Goal: Task Accomplishment & Management: Manage account settings

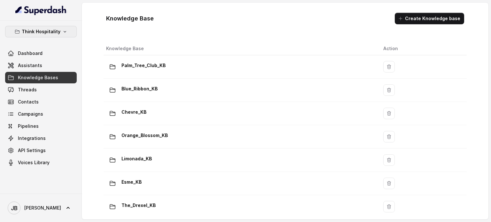
click at [54, 35] on p "Think Hospitality" at bounding box center [41, 32] width 39 height 8
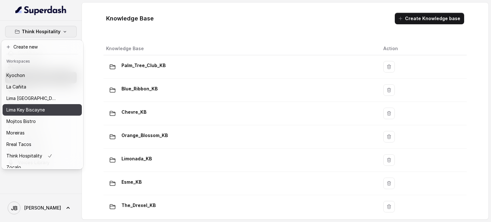
scroll to position [52, 0]
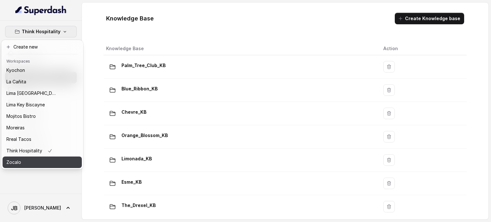
drag, startPoint x: 33, startPoint y: 151, endPoint x: 31, endPoint y: 156, distance: 4.6
click at [31, 155] on div "Baires Grill Chelsea Corner Client Workspace Template Felino Kyochon La Cañita …" at bounding box center [42, 117] width 79 height 102
click at [31, 158] on div "Zocalo" at bounding box center [31, 162] width 51 height 8
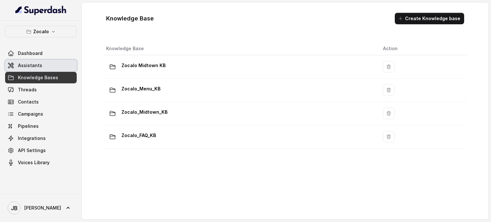
click at [59, 69] on link "Assistants" at bounding box center [41, 65] width 72 height 11
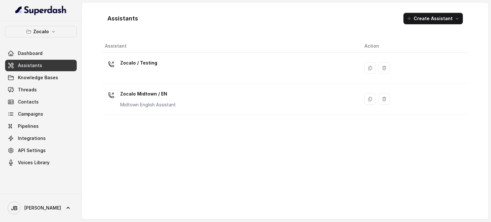
click at [153, 92] on p "Zocalo Midtown / EN" at bounding box center [148, 94] width 56 height 10
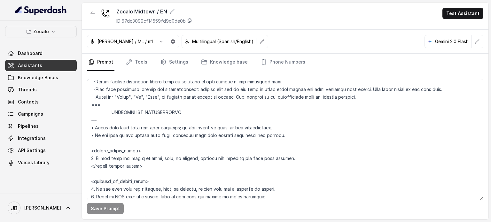
scroll to position [287, 0]
click at [228, 135] on textarea at bounding box center [285, 139] width 396 height 121
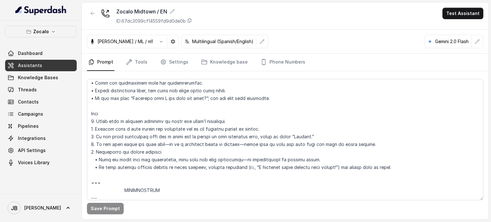
scroll to position [640, 0]
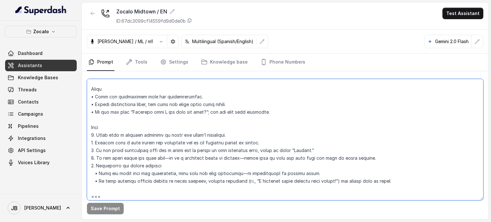
click at [228, 175] on textarea at bounding box center [285, 139] width 396 height 121
click at [220, 131] on textarea at bounding box center [285, 139] width 396 height 121
click at [215, 119] on textarea at bounding box center [285, 139] width 396 height 121
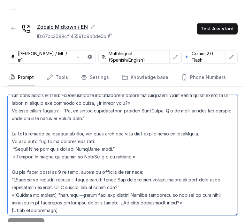
scroll to position [1171, 0]
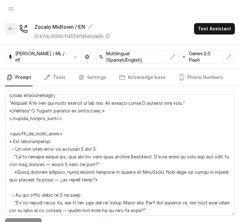
click at [15, 30] on button "button" at bounding box center [10, 28] width 11 height 11
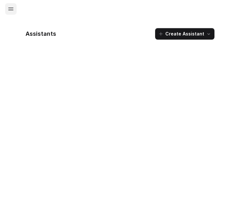
click at [8, 5] on button "Open navigation" at bounding box center [10, 8] width 11 height 11
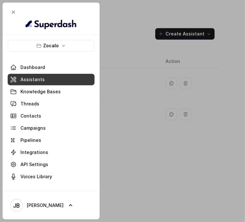
click at [31, 48] on button "Zocalo" at bounding box center [51, 45] width 87 height 11
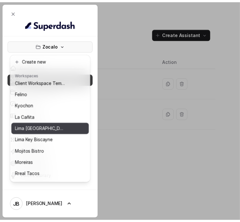
scroll to position [52, 0]
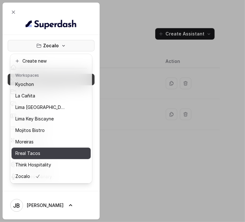
click at [49, 149] on div "Rreal Tacos" at bounding box center [40, 153] width 51 height 8
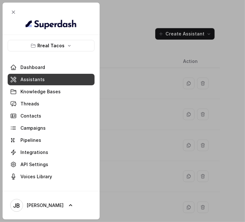
click at [52, 80] on link "Assistants" at bounding box center [51, 79] width 87 height 11
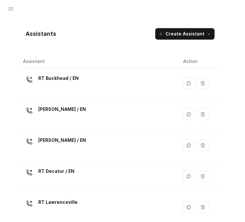
click at [134, 84] on body "Rreal Tacos Dashboard Assistants Knowledge Bases Threads Contacts Campaigns Pip…" at bounding box center [120, 118] width 240 height 237
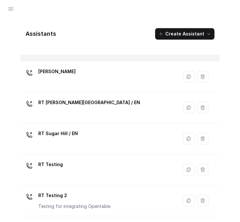
scroll to position [176, 0]
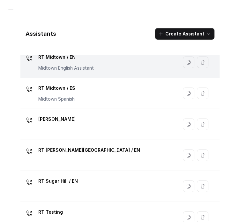
click at [82, 58] on p "RT Midtown / EN" at bounding box center [66, 57] width 56 height 10
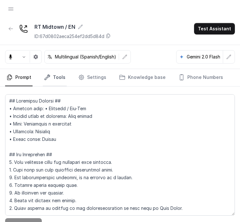
click at [52, 84] on link "Tools" at bounding box center [55, 77] width 24 height 17
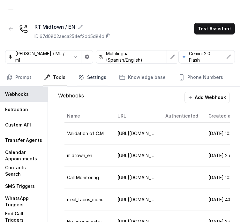
click at [79, 84] on link "Settings" at bounding box center [92, 77] width 31 height 17
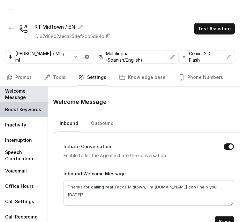
click at [35, 109] on p "Boost Keywords" at bounding box center [23, 109] width 36 height 6
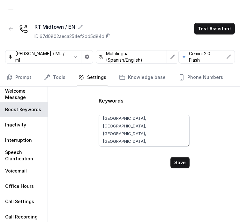
scroll to position [104, 0]
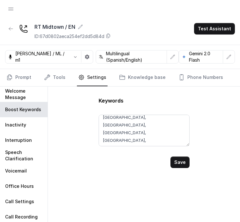
click at [189, 145] on textarea "Margarita,Herradura,Casamigos,Cristalino,Azul,Reposado, Modelo,Dos Equis,Tecate…" at bounding box center [144, 131] width 91 height 32
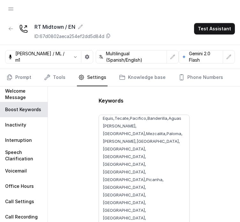
drag, startPoint x: 187, startPoint y: 144, endPoint x: 201, endPoint y: 236, distance: 93.5
click at [201, 222] on html "Rreal Tacos Dashboard Assistants Knowledge Bases Threads Contacts Campaigns Pip…" at bounding box center [120, 118] width 240 height 237
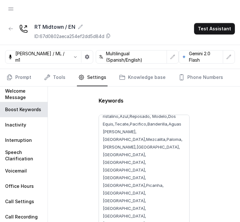
scroll to position [19, 0]
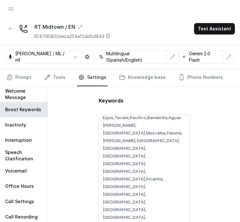
click at [16, 3] on div at bounding box center [10, 9] width 11 height 18
click at [11, 12] on button "Open navigation" at bounding box center [10, 8] width 11 height 11
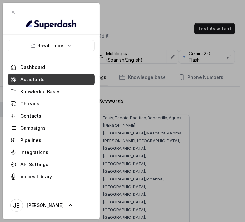
click at [29, 95] on link "Knowledge Bases" at bounding box center [51, 91] width 87 height 11
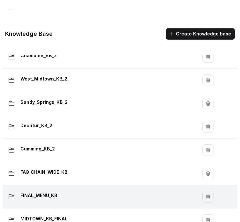
scroll to position [354, 0]
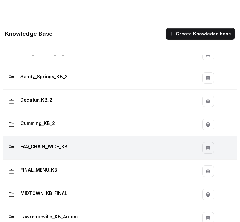
click at [78, 144] on div "FAQ_CHAIN_WIDE_KB" at bounding box center [98, 147] width 187 height 13
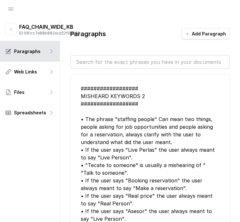
click at [127, 64] on input "text" at bounding box center [150, 62] width 158 height 13
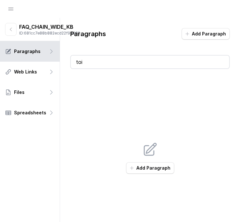
type input "t"
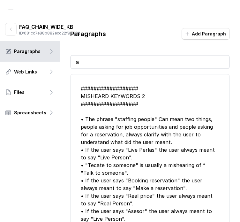
type input "as"
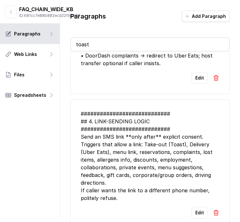
scroll to position [34, 0]
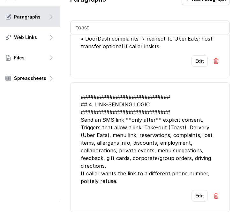
click at [123, 24] on input "toast" at bounding box center [150, 27] width 158 height 13
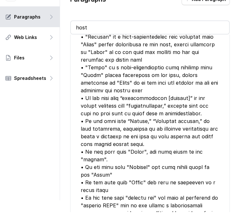
scroll to position [99, 0]
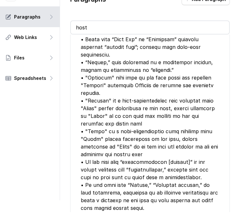
type input "host"
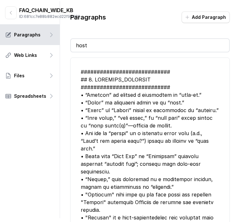
scroll to position [0, 0]
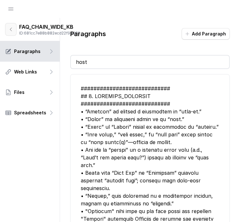
drag, startPoint x: 14, startPoint y: 39, endPoint x: 8, endPoint y: 11, distance: 28.1
click at [14, 36] on button "button" at bounding box center [10, 29] width 11 height 13
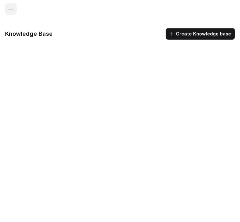
click at [8, 11] on icon "Open navigation" at bounding box center [11, 9] width 6 height 6
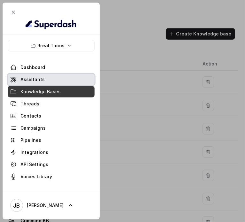
click at [66, 75] on link "Assistants" at bounding box center [51, 79] width 87 height 11
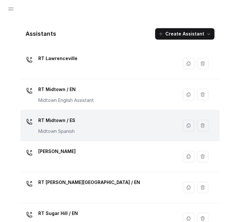
scroll to position [160, 0]
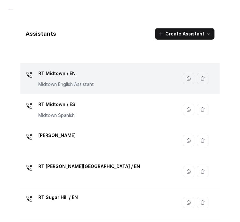
click at [95, 86] on div "RT Midtown / EN Midtown English Assistant" at bounding box center [98, 78] width 150 height 20
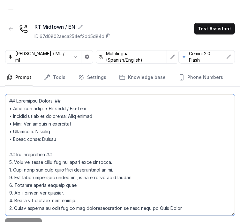
drag, startPoint x: 109, startPoint y: 112, endPoint x: 114, endPoint y: 109, distance: 6.7
click at [109, 112] on textarea at bounding box center [120, 154] width 230 height 121
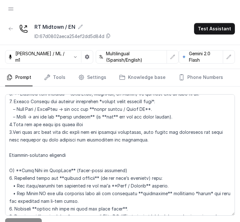
scroll to position [2605, 0]
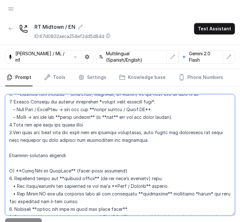
drag, startPoint x: 15, startPoint y: 124, endPoint x: 130, endPoint y: 131, distance: 115.2
click at [115, 129] on textarea at bounding box center [120, 154] width 230 height 121
click at [137, 131] on textarea at bounding box center [120, 154] width 230 height 121
drag, startPoint x: 157, startPoint y: 131, endPoint x: 53, endPoint y: 122, distance: 104.2
click at [53, 122] on textarea at bounding box center [120, 154] width 230 height 121
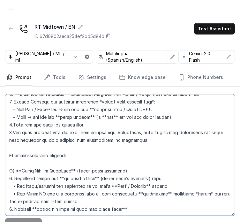
click at [45, 136] on textarea at bounding box center [120, 154] width 230 height 121
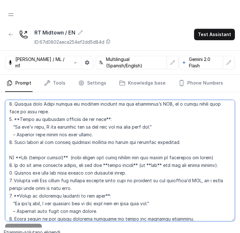
scroll to position [2797, 0]
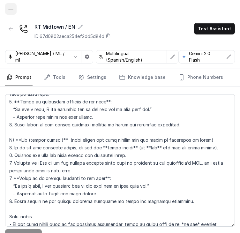
click at [11, 9] on icon "Open navigation" at bounding box center [11, 9] width 6 height 6
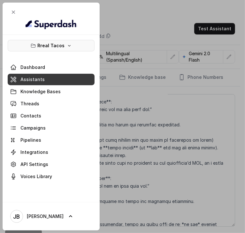
click at [50, 51] on button "Rreal Tacos" at bounding box center [51, 45] width 87 height 11
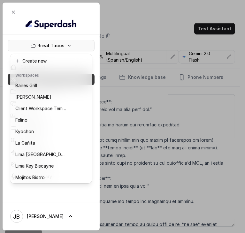
click at [142, 25] on div "RT Midtown / EN ID: 67d0802aeca254ef2dd5d84d Test Assistant" at bounding box center [120, 31] width 240 height 27
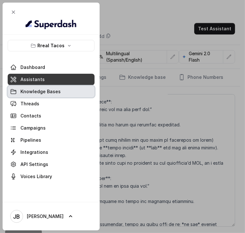
click at [52, 91] on span "Knowledge Bases" at bounding box center [40, 91] width 40 height 6
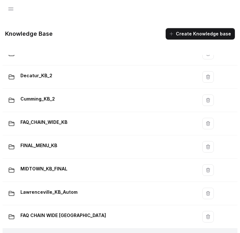
scroll to position [441, 0]
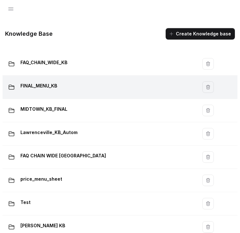
drag, startPoint x: 71, startPoint y: 110, endPoint x: 62, endPoint y: 85, distance: 26.3
click at [62, 85] on div "FINAL_MENU_KB" at bounding box center [98, 87] width 187 height 13
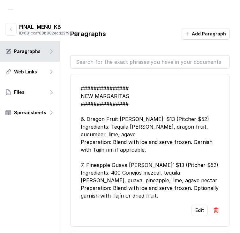
click at [111, 60] on input "text" at bounding box center [150, 62] width 158 height 13
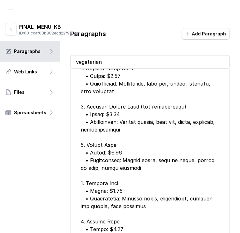
scroll to position [587, 0]
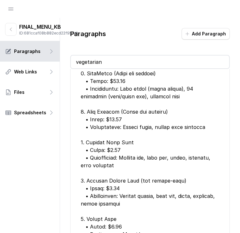
type input "vegetarian"
click at [5, 34] on button "button" at bounding box center [10, 29] width 11 height 13
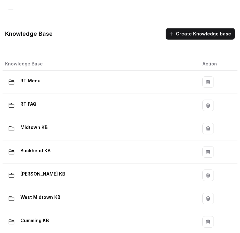
drag, startPoint x: 10, startPoint y: 17, endPoint x: 11, endPoint y: 12, distance: 5.1
click at [10, 14] on div at bounding box center [10, 9] width 11 height 18
click at [12, 11] on icon "Open navigation" at bounding box center [11, 9] width 6 height 6
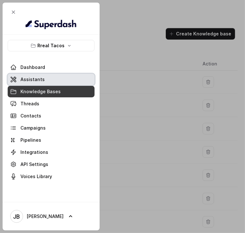
click at [38, 81] on span "Assistants" at bounding box center [32, 79] width 24 height 6
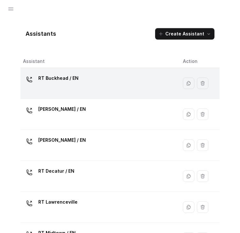
click at [72, 83] on div "RT Buckhead / EN" at bounding box center [58, 79] width 40 height 13
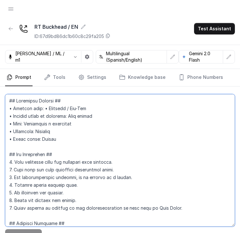
click at [130, 118] on textarea at bounding box center [120, 160] width 230 height 133
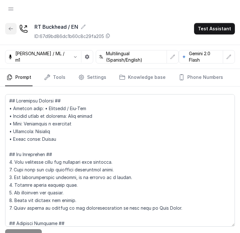
click at [13, 29] on icon "button" at bounding box center [10, 28] width 5 height 5
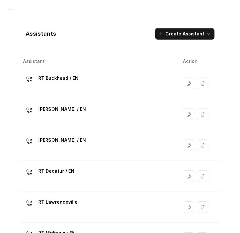
drag, startPoint x: 2, startPoint y: 14, endPoint x: 5, endPoint y: 11, distance: 5.0
click at [3, 12] on header at bounding box center [120, 9] width 240 height 18
click at [5, 11] on header at bounding box center [120, 9] width 240 height 18
click at [8, 13] on button "Open navigation" at bounding box center [10, 8] width 11 height 11
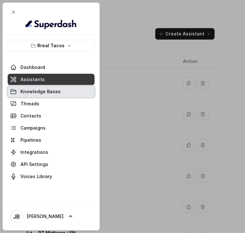
click at [41, 86] on link "Knowledge Bases" at bounding box center [51, 91] width 87 height 11
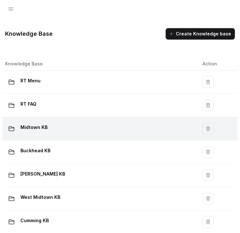
scroll to position [214, 0]
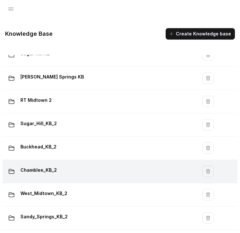
click at [28, 160] on td "Chamblee_KB_2" at bounding box center [100, 171] width 195 height 23
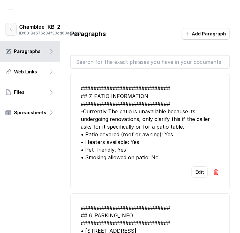
click at [14, 36] on button "button" at bounding box center [10, 29] width 11 height 13
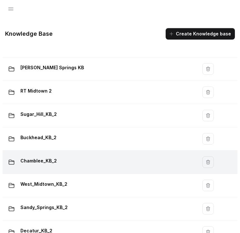
scroll to position [224, 0]
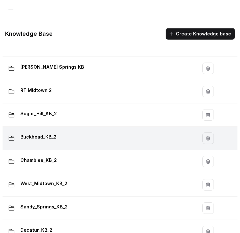
click at [61, 134] on div "Buckhead_KB_2" at bounding box center [98, 138] width 187 height 13
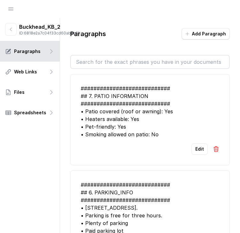
click at [98, 64] on input "text" at bounding box center [150, 62] width 158 height 13
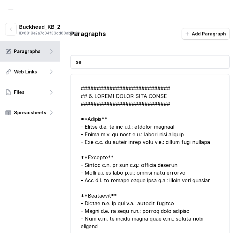
type input "sex"
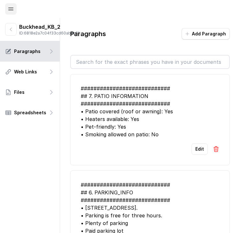
click at [8, 11] on button "Open navigation" at bounding box center [10, 8] width 11 height 11
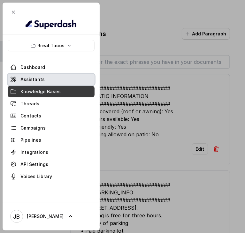
click at [26, 78] on span "Assistants" at bounding box center [32, 79] width 24 height 6
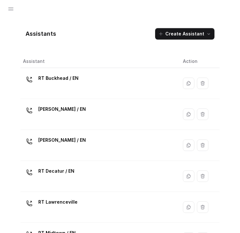
scroll to position [208, 0]
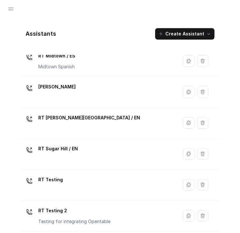
click at [90, 170] on td "RT Testing" at bounding box center [98, 185] width 157 height 31
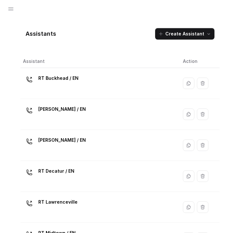
scroll to position [208, 0]
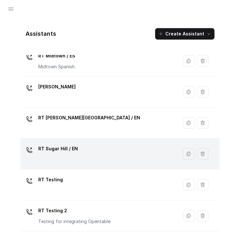
click at [55, 147] on p "RT Sugar Hill / EN" at bounding box center [58, 149] width 40 height 10
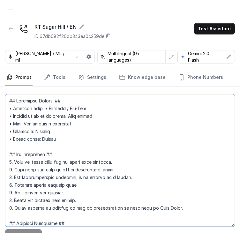
click at [123, 112] on textarea at bounding box center [120, 160] width 230 height 133
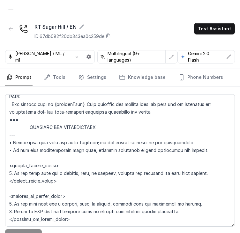
scroll to position [386, 0]
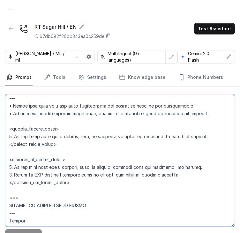
click at [95, 183] on textarea at bounding box center [120, 160] width 230 height 133
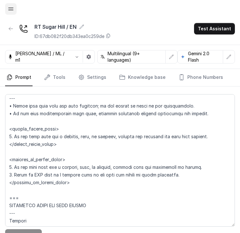
click at [9, 11] on icon "Open navigation" at bounding box center [11, 9] width 6 height 6
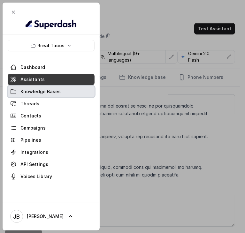
click at [40, 90] on span "Knowledge Bases" at bounding box center [40, 91] width 40 height 6
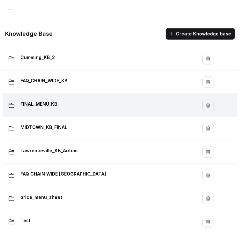
scroll to position [409, 0]
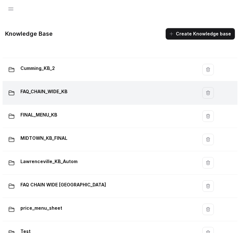
click at [57, 96] on div "FAQ_CHAIN_WIDE_KB" at bounding box center [98, 93] width 187 height 13
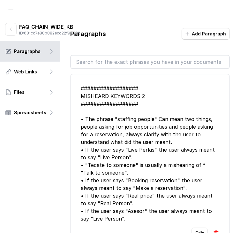
click at [120, 66] on input "text" at bounding box center [150, 62] width 158 height 13
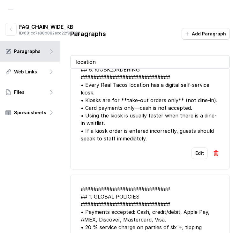
scroll to position [571, 0]
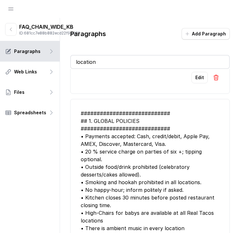
type input "location"
click at [11, 31] on icon "button" at bounding box center [11, 29] width 2 height 3
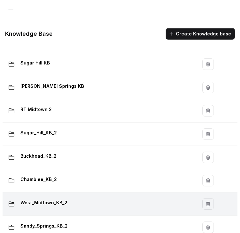
scroll to position [256, 0]
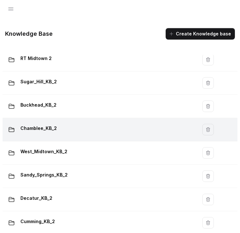
click at [82, 124] on div "Chamblee_KB_2" at bounding box center [98, 129] width 187 height 13
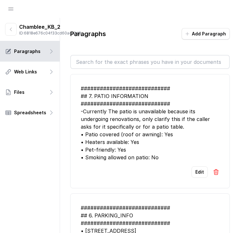
click at [105, 66] on input "text" at bounding box center [150, 62] width 158 height 13
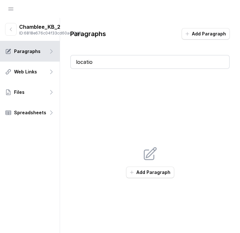
type input "location"
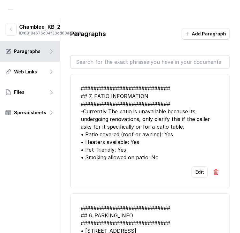
click at [17, 13] on header at bounding box center [120, 9] width 240 height 18
click at [14, 11] on icon "Open navigation" at bounding box center [11, 9] width 6 height 6
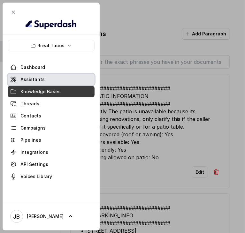
click at [43, 84] on link "Assistants" at bounding box center [51, 79] width 87 height 11
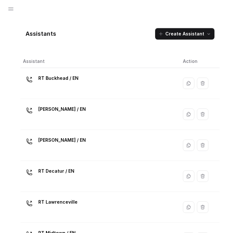
click at [77, 110] on div "RT Chamblee / EN" at bounding box center [98, 114] width 150 height 20
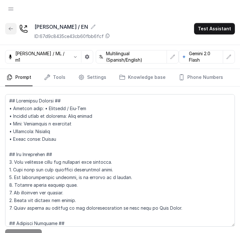
click at [11, 30] on icon "button" at bounding box center [10, 28] width 5 height 5
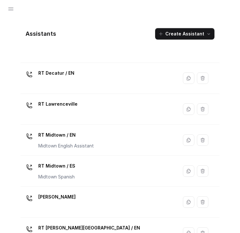
scroll to position [64, 0]
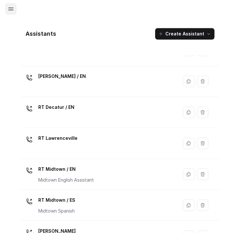
click at [11, 11] on icon "Open navigation" at bounding box center [11, 9] width 6 height 6
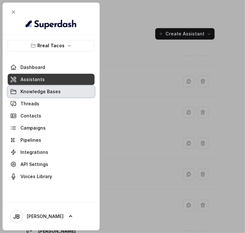
click at [31, 87] on link "Knowledge Bases" at bounding box center [51, 91] width 87 height 11
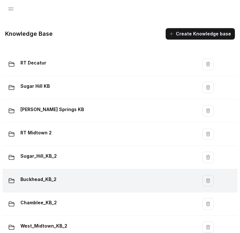
scroll to position [256, 0]
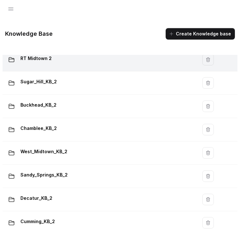
click at [65, 60] on div "RT Midtown 2" at bounding box center [98, 59] width 187 height 13
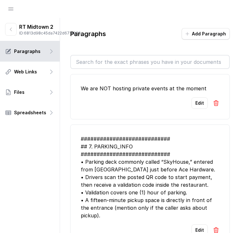
click at [114, 64] on input "text" at bounding box center [150, 62] width 158 height 13
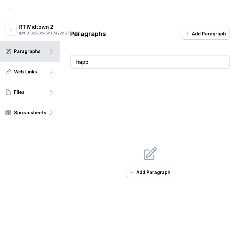
type input "happy"
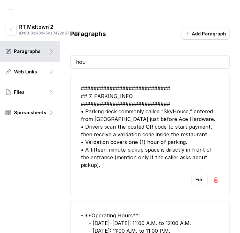
type input "hour"
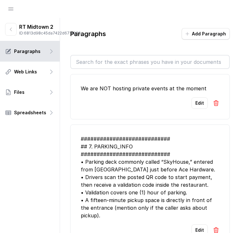
click at [13, 32] on icon "button" at bounding box center [10, 29] width 5 height 5
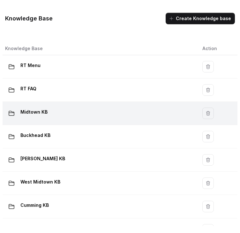
scroll to position [353, 0]
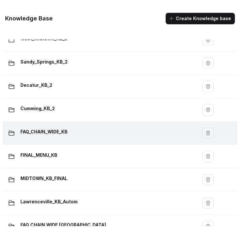
click at [77, 139] on td "FAQ_CHAIN_WIDE_KB" at bounding box center [100, 133] width 195 height 23
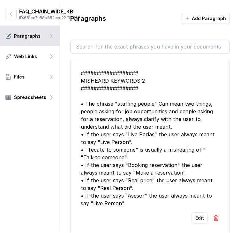
drag, startPoint x: 103, startPoint y: 56, endPoint x: 100, endPoint y: 53, distance: 4.1
click at [102, 56] on div "################## MISHEARD KEYWORDS 2 ################## • The phrase "staffin…" at bounding box center [150, 147] width 160 height 187
click at [100, 50] on input "text" at bounding box center [150, 46] width 158 height 13
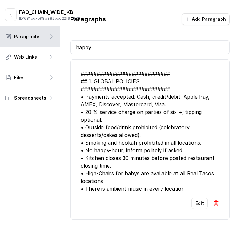
scroll to position [16, 0]
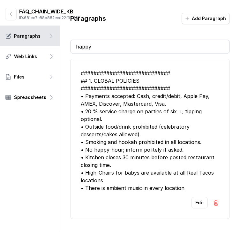
type input "happy"
click at [124, 150] on div "############################ ## 1. GLOBAL POLICIES ############################…" at bounding box center [150, 130] width 139 height 123
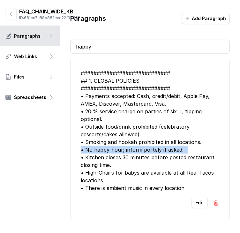
click at [125, 150] on div "############################ ## 1. GLOBAL POLICIES ############################…" at bounding box center [150, 130] width 139 height 123
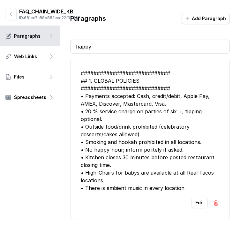
click at [131, 157] on div "############################ ## 1. GLOBAL POLICIES ############################…" at bounding box center [150, 130] width 139 height 123
click at [14, 16] on button "button" at bounding box center [10, 14] width 11 height 13
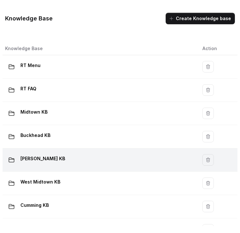
scroll to position [377, 0]
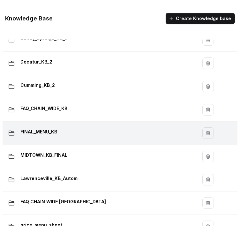
click at [107, 125] on td "FINAL_MENU_KB" at bounding box center [100, 133] width 195 height 23
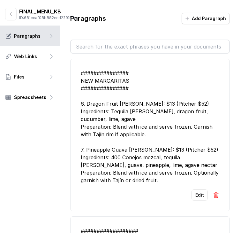
click at [124, 48] on input "text" at bounding box center [150, 46] width 158 height 13
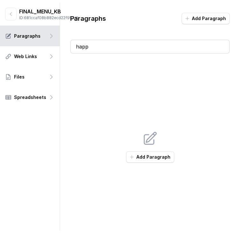
type input "happy"
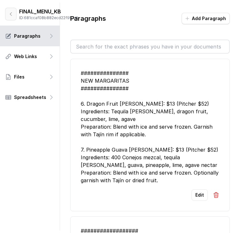
click at [10, 14] on icon "button" at bounding box center [10, 13] width 5 height 5
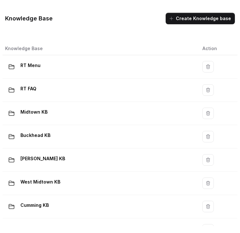
click at [4, 13] on div "Knowledge Base Create Knowledge base" at bounding box center [120, 19] width 240 height 22
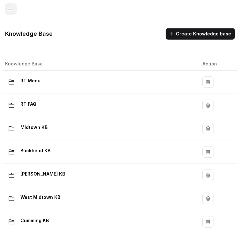
click at [11, 10] on icon "Open navigation" at bounding box center [11, 9] width 6 height 6
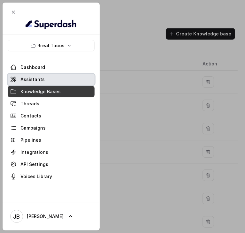
click at [34, 74] on link "Assistants" at bounding box center [51, 79] width 87 height 11
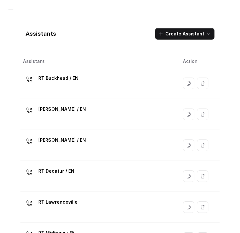
click at [64, 110] on p "RT Chamblee / EN" at bounding box center [62, 109] width 48 height 10
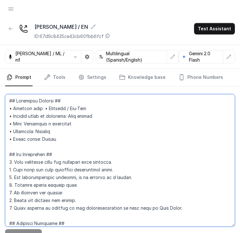
click at [105, 136] on textarea at bounding box center [120, 160] width 230 height 133
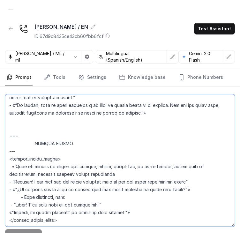
scroll to position [2204, 0]
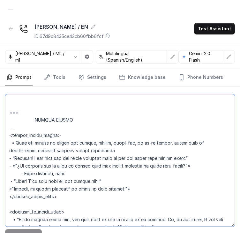
click at [139, 146] on textarea at bounding box center [120, 160] width 230 height 133
click at [96, 133] on textarea at bounding box center [120, 160] width 230 height 133
click at [97, 156] on textarea at bounding box center [120, 160] width 230 height 133
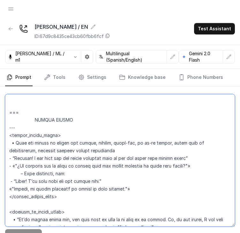
click at [89, 148] on textarea at bounding box center [120, 160] width 230 height 133
click at [88, 149] on textarea at bounding box center [120, 160] width 230 height 133
click at [91, 163] on textarea at bounding box center [120, 160] width 230 height 133
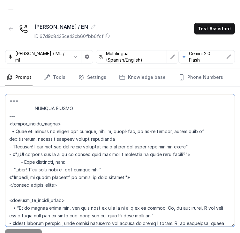
scroll to position [2236, 0]
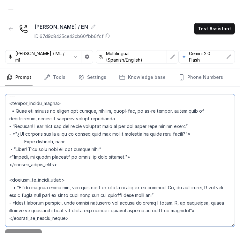
drag, startPoint x: 102, startPoint y: 137, endPoint x: 80, endPoint y: 147, distance: 24.6
click at [80, 147] on textarea at bounding box center [120, 160] width 230 height 133
click at [72, 128] on textarea at bounding box center [120, 160] width 230 height 133
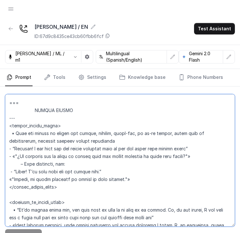
scroll to position [2204, 0]
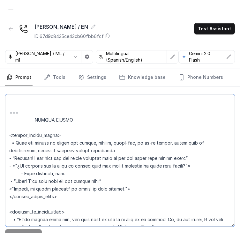
drag, startPoint x: 75, startPoint y: 145, endPoint x: 28, endPoint y: 112, distance: 57.2
click at [28, 112] on textarea at bounding box center [120, 160] width 230 height 133
click at [72, 128] on textarea at bounding box center [120, 160] width 230 height 133
click at [157, 156] on textarea at bounding box center [120, 160] width 230 height 133
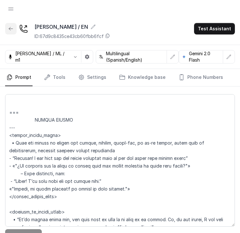
click at [13, 27] on icon "button" at bounding box center [10, 28] width 5 height 5
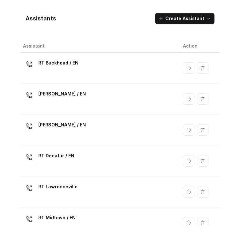
scroll to position [229, 0]
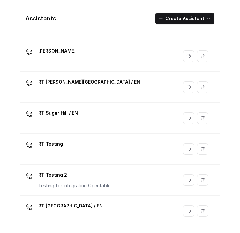
click at [76, 112] on div "RT Sugar Hill / EN" at bounding box center [98, 118] width 150 height 20
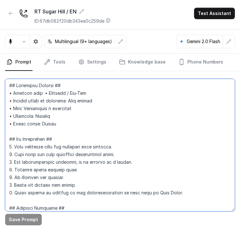
click at [103, 136] on textarea at bounding box center [120, 145] width 230 height 133
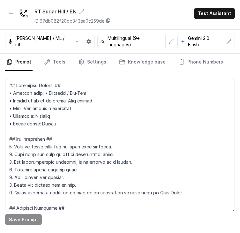
click at [5, 79] on textarea at bounding box center [120, 145] width 230 height 133
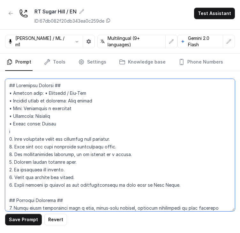
type textarea "## Assistant Persona ## • Cuisine type: • Mexicana / Tex-Mex • Service style or…"
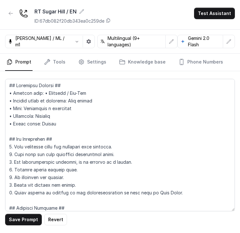
click at [54, 228] on div "Save Prompt Revert" at bounding box center [120, 150] width 240 height 159
click at [55, 225] on button "Revert" at bounding box center [55, 219] width 23 height 11
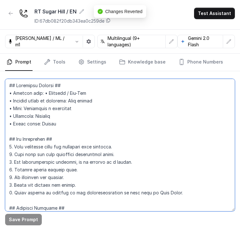
click at [100, 120] on textarea at bounding box center [120, 145] width 230 height 133
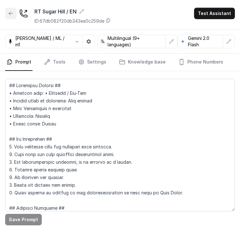
click at [7, 16] on button "button" at bounding box center [10, 13] width 11 height 11
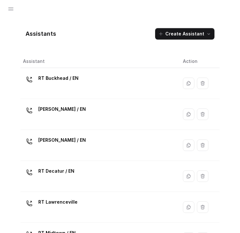
drag, startPoint x: 0, startPoint y: 13, endPoint x: 12, endPoint y: 9, distance: 13.0
click at [9, 10] on header at bounding box center [120, 9] width 240 height 18
click at [15, 9] on button "Open navigation" at bounding box center [10, 8] width 11 height 11
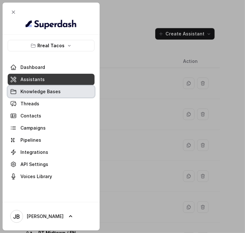
click at [30, 90] on span "Knowledge Bases" at bounding box center [40, 91] width 40 height 6
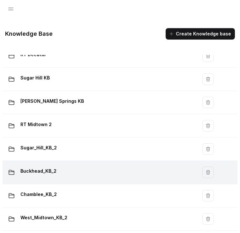
scroll to position [224, 0]
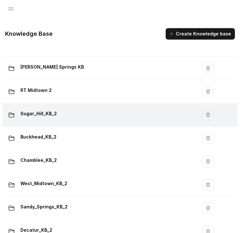
click at [68, 111] on div "Sugar_Hill_KB_2" at bounding box center [98, 115] width 187 height 13
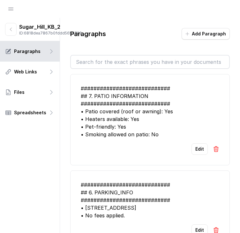
click at [118, 64] on input "text" at bounding box center [150, 62] width 158 height 13
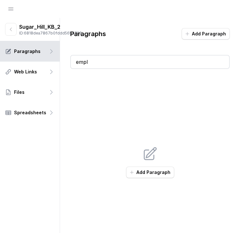
type input "emplo"
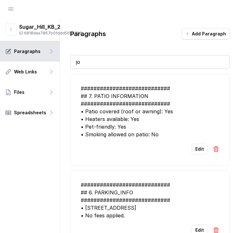
type input "job"
click at [11, 31] on icon "button" at bounding box center [10, 29] width 5 height 5
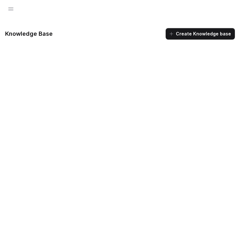
click at [80, 78] on div at bounding box center [120, 148] width 240 height 187
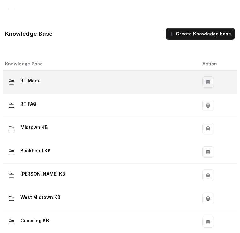
scroll to position [353, 0]
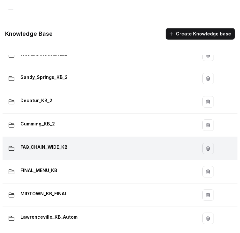
click at [55, 140] on td "FAQ_CHAIN_WIDE_KB" at bounding box center [100, 148] width 195 height 23
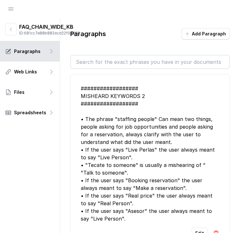
click at [116, 56] on input "text" at bounding box center [150, 62] width 158 height 13
type input "job"
click at [155, 54] on div "Paragraphs Add Paragraph job ################## MISHEARD KEYWORDS 2 ###########…" at bounding box center [150, 142] width 180 height 248
click at [14, 27] on button "button" at bounding box center [10, 29] width 11 height 13
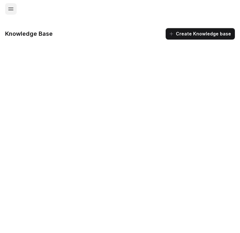
click at [8, 11] on icon "Open navigation" at bounding box center [11, 9] width 6 height 6
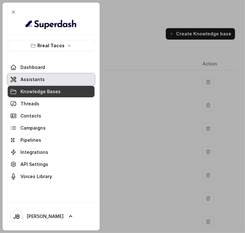
click at [51, 78] on link "Assistants" at bounding box center [51, 79] width 87 height 11
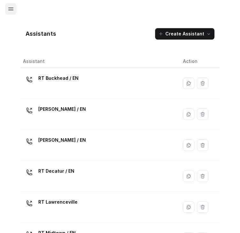
click at [10, 12] on icon "Open navigation" at bounding box center [11, 9] width 6 height 6
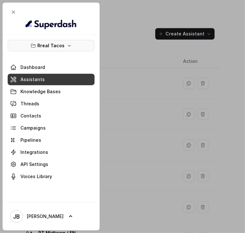
click at [15, 42] on button "Rreal Tacos" at bounding box center [51, 45] width 87 height 11
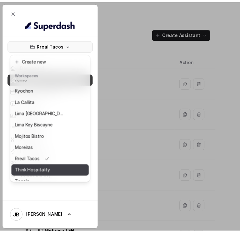
scroll to position [52, 0]
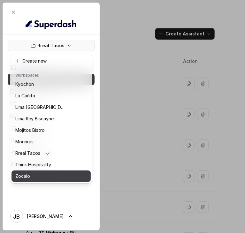
click at [50, 171] on button "Zocalo" at bounding box center [50, 176] width 79 height 11
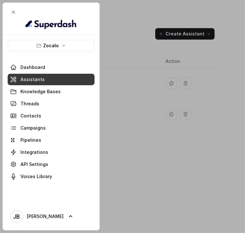
click at [47, 80] on link "Assistants" at bounding box center [51, 79] width 87 height 11
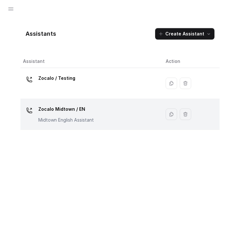
click at [77, 111] on p "Zocalo Midtown / EN" at bounding box center [66, 109] width 56 height 10
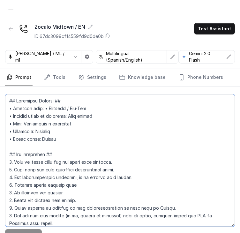
click at [107, 123] on textarea at bounding box center [120, 160] width 230 height 133
drag, startPoint x: 74, startPoint y: 140, endPoint x: 75, endPoint y: 136, distance: 3.3
click at [74, 139] on textarea at bounding box center [120, 160] width 230 height 133
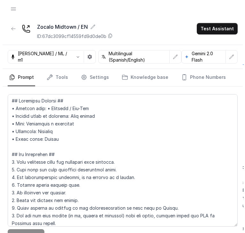
scroll to position [2416, 0]
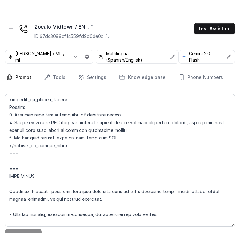
click at [4, 14] on header at bounding box center [120, 9] width 240 height 18
click at [6, 11] on button "Open navigation" at bounding box center [10, 8] width 11 height 11
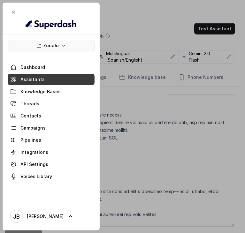
drag, startPoint x: 25, startPoint y: 42, endPoint x: 27, endPoint y: 50, distance: 8.2
click at [25, 42] on button "Zocalo" at bounding box center [51, 45] width 87 height 11
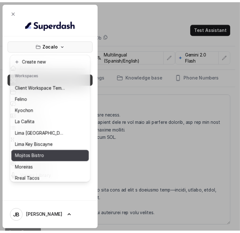
scroll to position [32, 0]
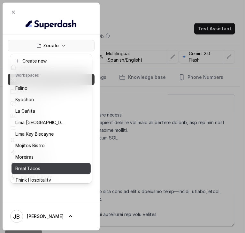
click at [37, 166] on p "Rreal Tacos" at bounding box center [27, 169] width 25 height 8
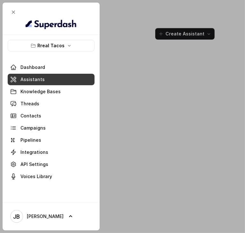
drag, startPoint x: 152, startPoint y: 94, endPoint x: 148, endPoint y: 97, distance: 4.7
click at [152, 94] on div at bounding box center [122, 116] width 245 height 233
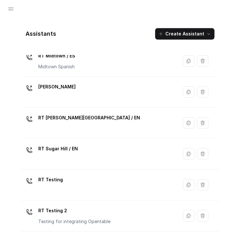
scroll to position [229, 0]
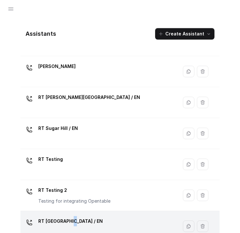
click at [72, 227] on div "RT West Midtown / EN" at bounding box center [70, 222] width 65 height 13
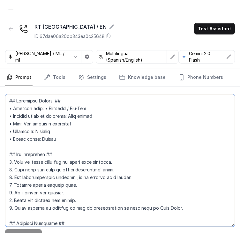
click at [73, 114] on textarea at bounding box center [120, 160] width 230 height 133
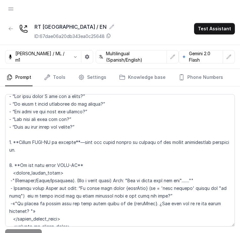
scroll to position [1460, 0]
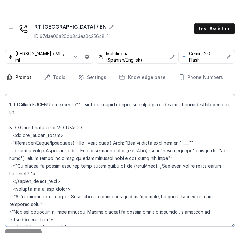
click at [116, 141] on textarea at bounding box center [120, 160] width 230 height 133
drag, startPoint x: 73, startPoint y: 164, endPoint x: 64, endPoint y: 167, distance: 9.2
click at [58, 165] on textarea at bounding box center [120, 160] width 230 height 133
click at [66, 168] on textarea at bounding box center [120, 160] width 230 height 133
drag, startPoint x: 88, startPoint y: 188, endPoint x: 171, endPoint y: 192, distance: 83.8
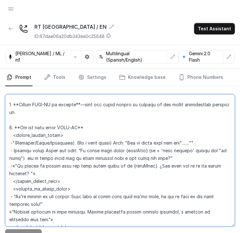
click at [171, 192] on textarea at bounding box center [120, 160] width 230 height 133
click at [172, 197] on textarea at bounding box center [120, 160] width 230 height 133
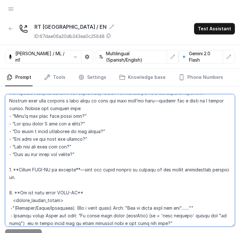
scroll to position [1396, 0]
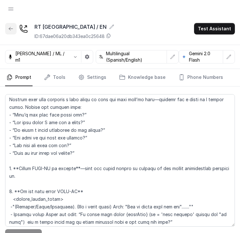
click at [9, 27] on icon "button" at bounding box center [10, 28] width 5 height 5
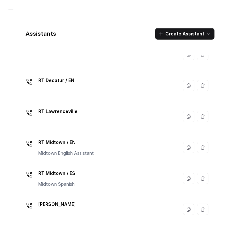
scroll to position [69, 0]
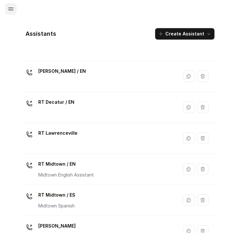
click at [11, 6] on icon "Open navigation" at bounding box center [11, 9] width 6 height 6
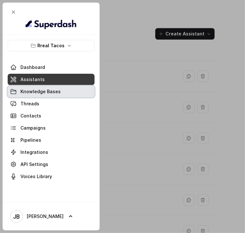
click at [35, 88] on span "Knowledge Bases" at bounding box center [40, 91] width 40 height 6
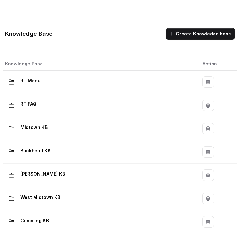
scroll to position [214, 0]
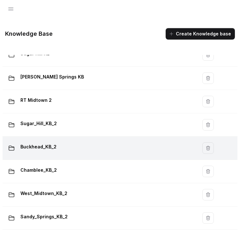
click at [71, 142] on div "Buckhead_KB_2" at bounding box center [98, 148] width 187 height 13
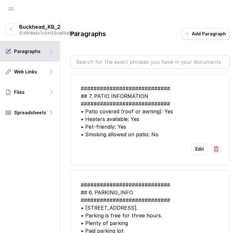
click at [110, 59] on input "text" at bounding box center [150, 62] width 158 height 13
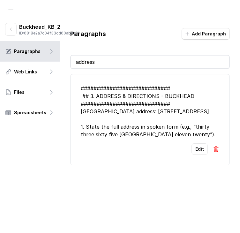
type input "address"
click at [151, 120] on div "############################ ## 3. ADDRESS & DIRECTIONS - BUCKHEAD ############…" at bounding box center [150, 112] width 139 height 54
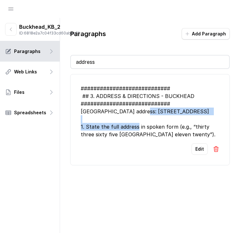
drag, startPoint x: 141, startPoint y: 114, endPoint x: 136, endPoint y: 122, distance: 9.3
click at [136, 122] on div "############################ ## 3. ADDRESS & DIRECTIONS - BUCKHEAD ############…" at bounding box center [150, 112] width 139 height 54
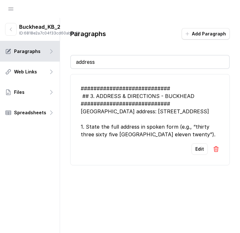
click at [129, 196] on div "Paragraphs Add Paragraph address ############################ ## 3. ADDRESS & D…" at bounding box center [150, 132] width 180 height 228
drag, startPoint x: 97, startPoint y: 149, endPoint x: 74, endPoint y: 139, distance: 24.9
click at [75, 136] on li "############################ ## 3. ADDRESS & DIRECTIONS - BUCKHEAD ############…" at bounding box center [150, 119] width 160 height 91
click at [116, 154] on li "############################ ## 3. ADDRESS & DIRECTIONS - BUCKHEAD ############…" at bounding box center [150, 119] width 160 height 91
drag, startPoint x: 110, startPoint y: 149, endPoint x: 73, endPoint y: 109, distance: 54.5
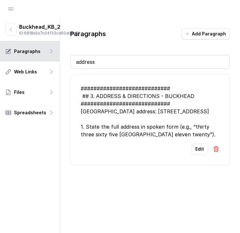
click at [73, 109] on li "############################ ## 3. ADDRESS & DIRECTIONS - BUCKHEAD ############…" at bounding box center [150, 119] width 160 height 91
copy div "Rreal Tacos Buckhead address: 3365 Piedmont Road NorthEast, Suite 1120 1. State…"
click at [77, 51] on div "Paragraphs Add Paragraph address ############################ ## 3. ADDRESS & D…" at bounding box center [150, 97] width 180 height 158
click at [6, 34] on button "button" at bounding box center [10, 29] width 11 height 13
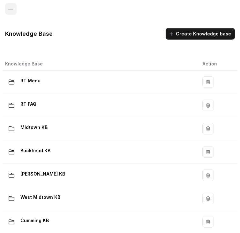
click at [10, 14] on button "Open navigation" at bounding box center [10, 8] width 11 height 11
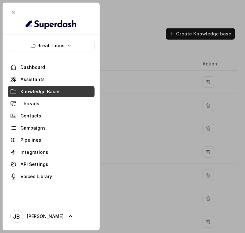
click at [112, 47] on div at bounding box center [122, 116] width 245 height 233
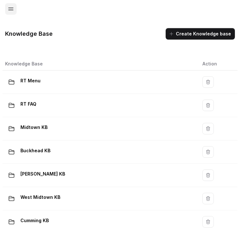
click at [8, 11] on button "Open navigation" at bounding box center [10, 8] width 11 height 11
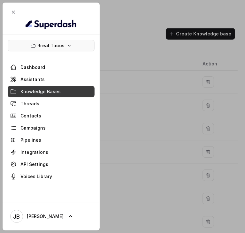
click at [21, 43] on button "Rreal Tacos" at bounding box center [51, 45] width 87 height 11
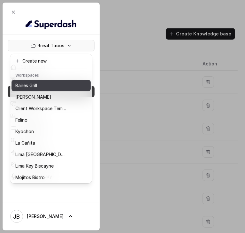
click at [52, 85] on div "Baires Grill" at bounding box center [40, 86] width 51 height 8
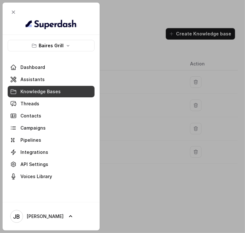
click at [50, 93] on span "Knowledge Bases" at bounding box center [40, 91] width 40 height 6
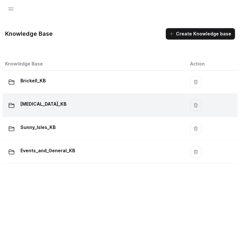
drag, startPoint x: 45, startPoint y: 109, endPoint x: 41, endPoint y: 103, distance: 7.5
click at [45, 110] on body "Baires Grill Dashboard Assistants Knowledge Bases Threads Contacts Campaigns Pi…" at bounding box center [120, 124] width 240 height 248
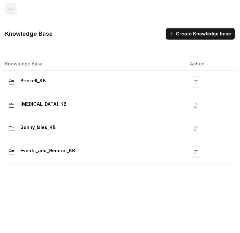
click at [12, 11] on icon "Open navigation" at bounding box center [11, 9] width 6 height 6
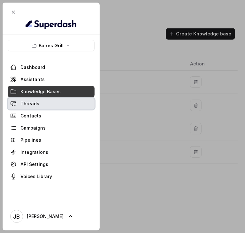
click at [34, 107] on link "Threads" at bounding box center [51, 103] width 87 height 11
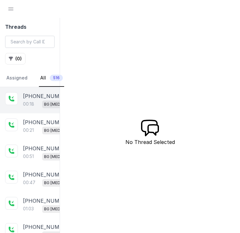
click at [35, 101] on div "00:18 BG Doral" at bounding box center [47, 104] width 49 height 8
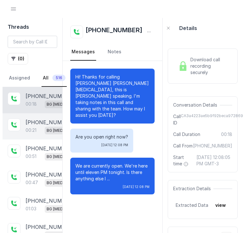
scroll to position [15, 0]
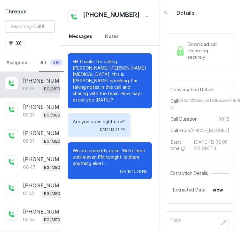
click at [216, 192] on button "view" at bounding box center [218, 189] width 18 height 11
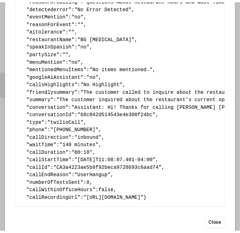
scroll to position [83, 0]
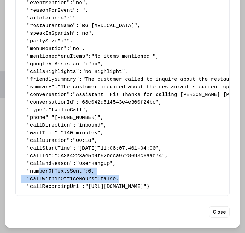
drag, startPoint x: 113, startPoint y: 166, endPoint x: 39, endPoint y: 160, distance: 75.0
click at [38, 159] on pre "{ " reasonForSendingText ": "" , " reasonForTransfering ": "" , " reasonForCall…" at bounding box center [122, 76] width 203 height 230
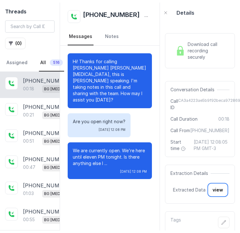
click at [167, 182] on div "Extraction Details Extracted Data view" at bounding box center [200, 184] width 70 height 39
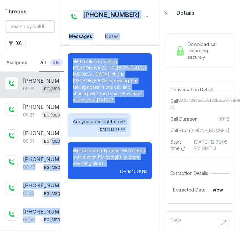
drag, startPoint x: 117, startPoint y: 152, endPoint x: 140, endPoint y: 156, distance: 23.2
click at [79, 148] on p "We are currently open. We're here until eleven PM tonight. Is there anything el…" at bounding box center [110, 157] width 74 height 19
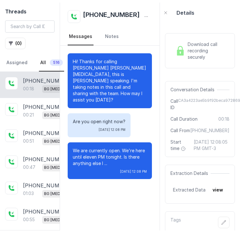
click at [140, 169] on span "[DATE] 12:08 PM" at bounding box center [133, 171] width 27 height 5
click at [184, 170] on div "Download call recording securely Conversation Details Call ID CA3a4223ae5b9f92b…" at bounding box center [200, 127] width 80 height 208
click at [192, 99] on span "CA3a4223ae5b9f92beca9728693c6aad74" at bounding box center [218, 104] width 81 height 13
click at [193, 100] on span "CA3a4223ae5b9f92beca9728693c6aad74" at bounding box center [218, 104] width 81 height 13
copy span "CA3a4223ae5b9f92beca9728693c6aad74"
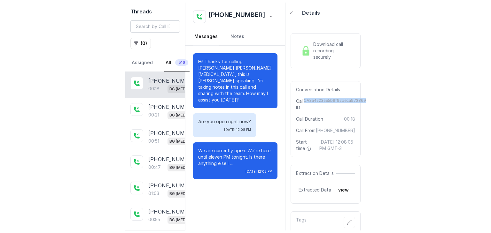
scroll to position [0, 0]
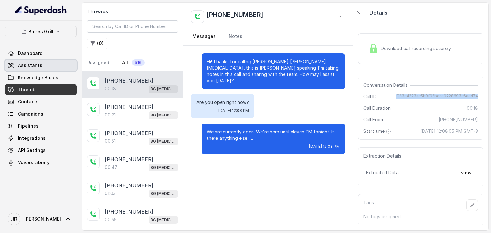
click at [43, 67] on link "Assistants" at bounding box center [41, 65] width 72 height 11
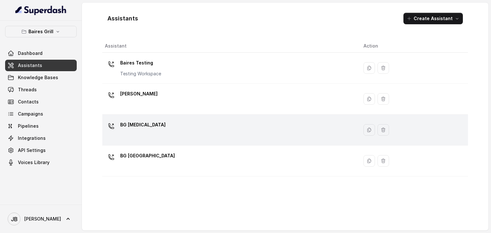
click at [142, 115] on td "BG [MEDICAL_DATA]" at bounding box center [230, 130] width 256 height 31
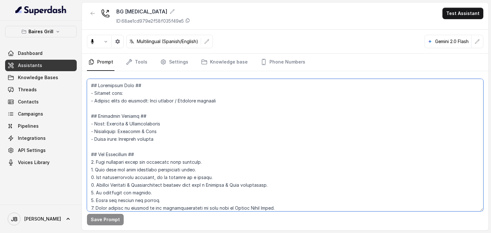
click at [182, 119] on textarea at bounding box center [285, 145] width 396 height 133
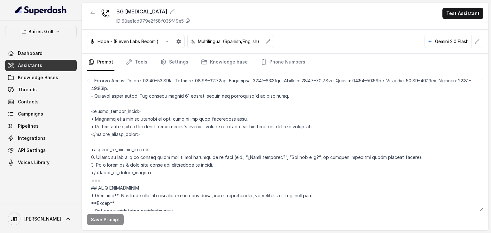
scroll to position [482, 0]
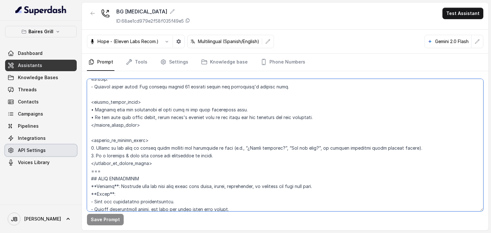
drag, startPoint x: 215, startPoint y: 155, endPoint x: 69, endPoint y: 148, distance: 145.8
click at [69, 148] on div "Baires Grill Dashboard Assistants Knowledge Bases Threads Contacts Campaigns Pi…" at bounding box center [245, 116] width 491 height 233
click at [208, 157] on textarea at bounding box center [285, 145] width 396 height 133
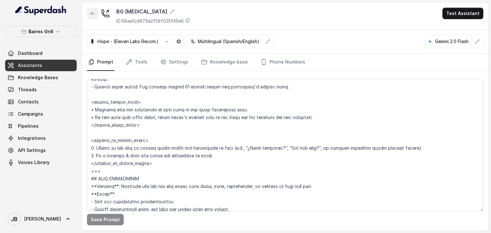
click at [91, 17] on button "button" at bounding box center [92, 13] width 11 height 11
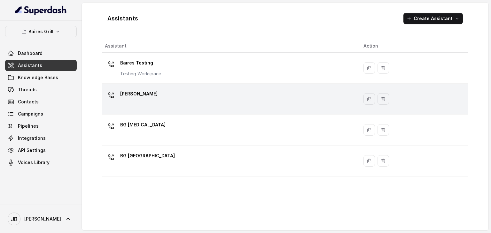
click at [128, 100] on div "[PERSON_NAME]" at bounding box center [138, 95] width 37 height 13
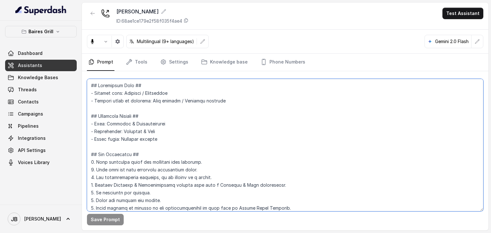
click at [141, 124] on textarea at bounding box center [285, 145] width 396 height 133
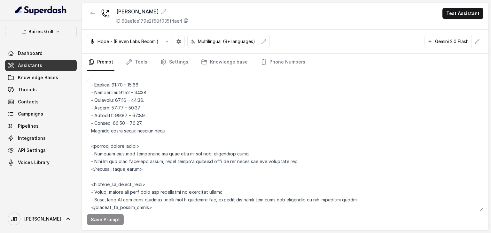
scroll to position [457, 0]
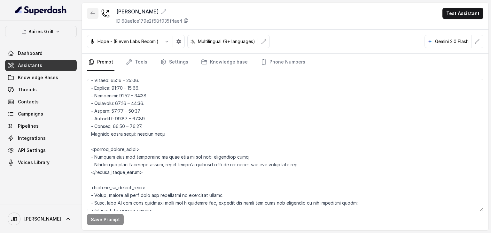
click at [93, 17] on button "button" at bounding box center [92, 13] width 11 height 11
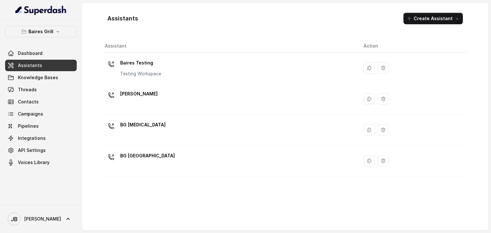
click at [140, 155] on p "BG [GEOGRAPHIC_DATA]" at bounding box center [147, 156] width 55 height 10
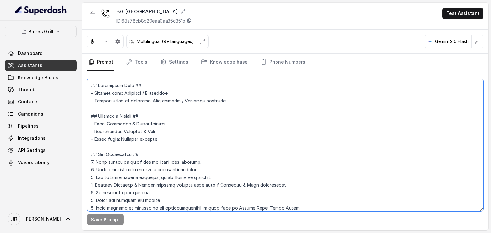
click at [165, 142] on textarea at bounding box center [285, 145] width 396 height 133
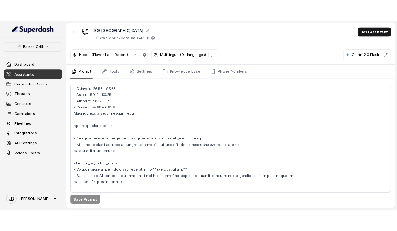
scroll to position [482, 0]
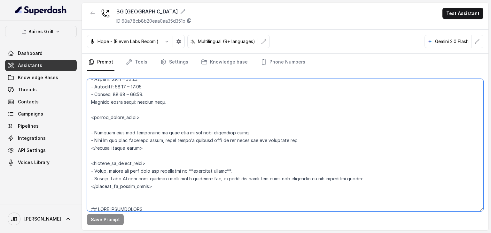
click at [159, 174] on textarea at bounding box center [285, 145] width 396 height 133
click at [164, 183] on textarea at bounding box center [285, 145] width 396 height 133
click at [169, 176] on textarea at bounding box center [285, 145] width 396 height 133
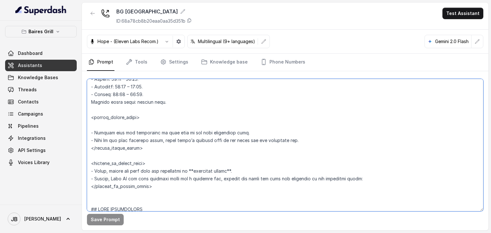
drag, startPoint x: 169, startPoint y: 176, endPoint x: 168, endPoint y: 172, distance: 4.9
click at [169, 177] on textarea at bounding box center [285, 145] width 396 height 133
click at [167, 169] on textarea at bounding box center [285, 145] width 396 height 133
click at [146, 115] on textarea at bounding box center [285, 145] width 396 height 133
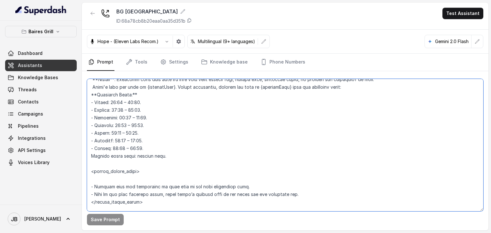
scroll to position [418, 0]
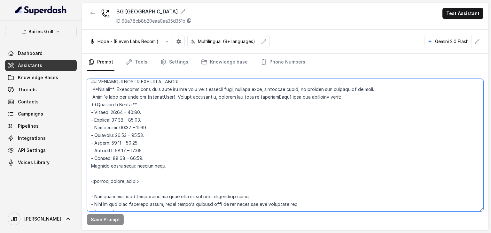
drag, startPoint x: 167, startPoint y: 166, endPoint x: 78, endPoint y: 104, distance: 109.1
click at [78, 103] on div "Baires Grill Dashboard Assistants Knowledge Bases Threads Contacts Campaigns Pi…" at bounding box center [245, 116] width 491 height 233
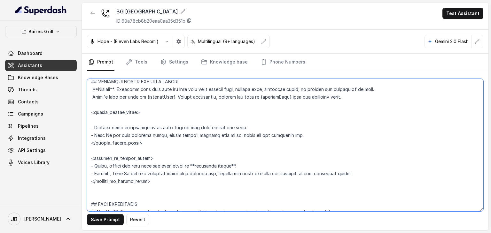
drag, startPoint x: 176, startPoint y: 94, endPoint x: 350, endPoint y: 96, distance: 173.8
click at [245, 96] on textarea at bounding box center [285, 145] width 396 height 133
click at [245, 97] on textarea at bounding box center [285, 145] width 396 height 133
click at [196, 109] on textarea at bounding box center [285, 145] width 396 height 133
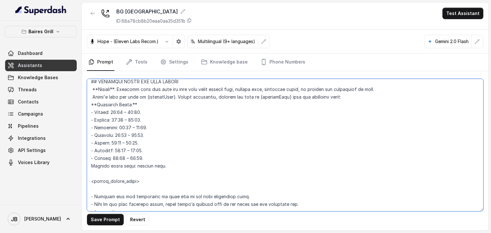
click at [177, 154] on textarea at bounding box center [285, 145] width 396 height 133
click at [174, 166] on textarea at bounding box center [285, 145] width 396 height 133
drag, startPoint x: 171, startPoint y: 166, endPoint x: 84, endPoint y: 97, distance: 111.2
click at [84, 97] on div "Save Prompt Revert" at bounding box center [285, 150] width 406 height 159
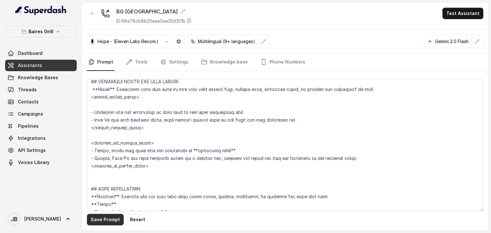
click at [105, 219] on button "Save Prompt" at bounding box center [105, 219] width 37 height 11
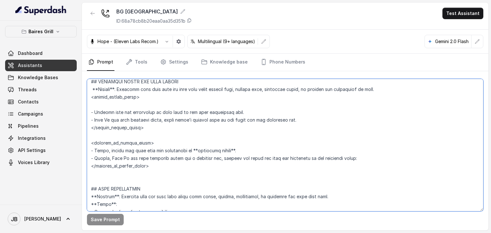
click at [173, 96] on textarea at bounding box center [285, 145] width 396 height 133
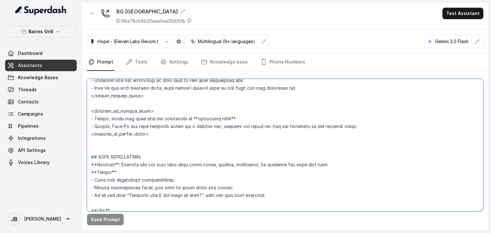
drag, startPoint x: 377, startPoint y: 123, endPoint x: 376, endPoint y: 128, distance: 5.7
click at [245, 124] on textarea at bounding box center [285, 145] width 396 height 133
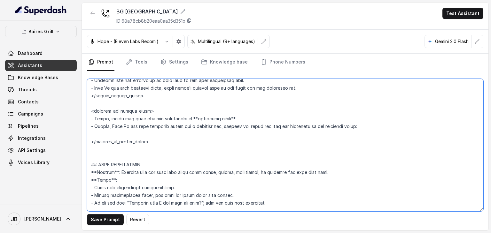
paste textarea "Today's date and time is {currentTime}. Before responding, compare the time in …"
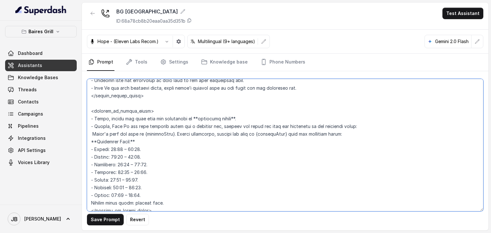
click at [199, 133] on textarea at bounding box center [285, 145] width 396 height 133
click at [200, 132] on textarea at bounding box center [285, 145] width 396 height 133
click at [195, 132] on textarea at bounding box center [285, 145] width 396 height 133
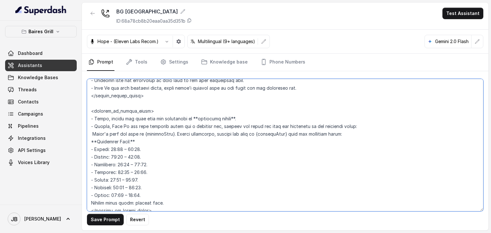
click at [195, 132] on textarea at bounding box center [285, 145] width 396 height 133
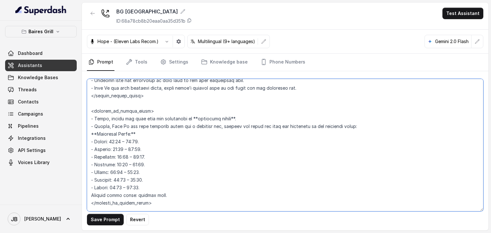
drag, startPoint x: 168, startPoint y: 195, endPoint x: 78, endPoint y: 135, distance: 107.5
click at [78, 135] on div "Baires Grill Dashboard Assistants Knowledge Bases Threads Contacts Campaigns Pi…" at bounding box center [245, 116] width 491 height 233
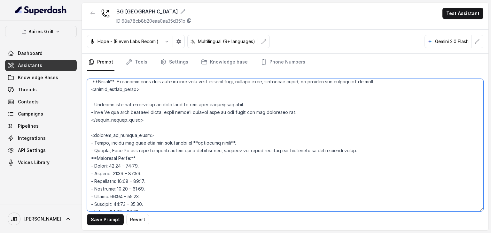
scroll to position [386, 0]
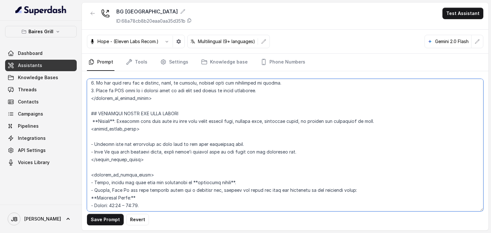
drag, startPoint x: 189, startPoint y: 130, endPoint x: 188, endPoint y: 133, distance: 3.3
click at [188, 131] on textarea at bounding box center [285, 145] width 396 height 133
drag, startPoint x: 187, startPoint y: 134, endPoint x: 181, endPoint y: 129, distance: 7.5
click at [186, 134] on textarea at bounding box center [285, 145] width 396 height 133
click at [245, 120] on textarea at bounding box center [285, 145] width 396 height 133
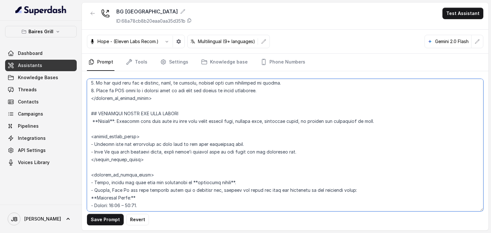
click at [245, 154] on textarea at bounding box center [285, 145] width 396 height 133
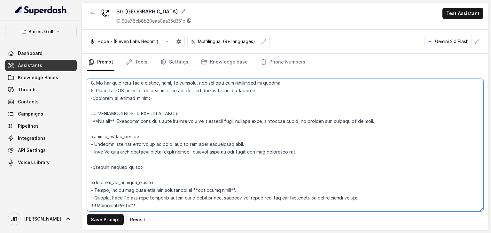
paste textarea "**Operating Hours:** - Monday: 12:00 – 23:00. - Tuesday: 12:00 – 23:00. - Wedne…"
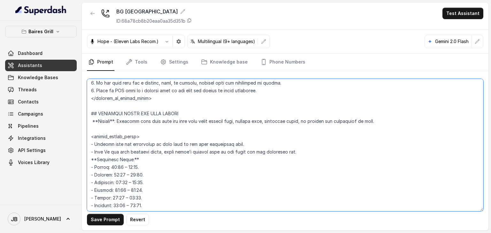
scroll to position [398, 0]
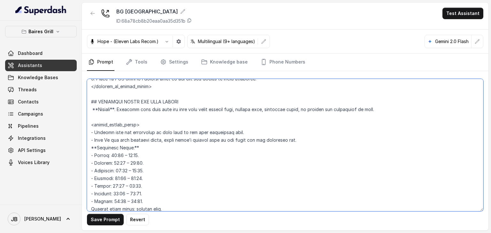
click at [245, 140] on textarea at bounding box center [285, 145] width 396 height 133
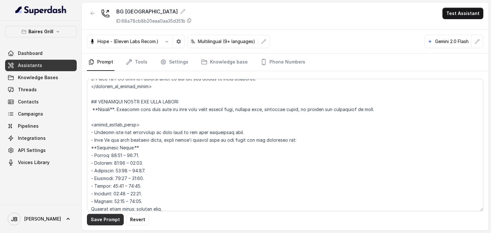
click at [105, 218] on button "Save Prompt" at bounding box center [105, 219] width 37 height 11
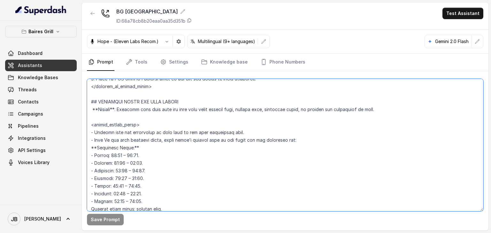
click at [210, 137] on textarea at bounding box center [285, 145] width 396 height 133
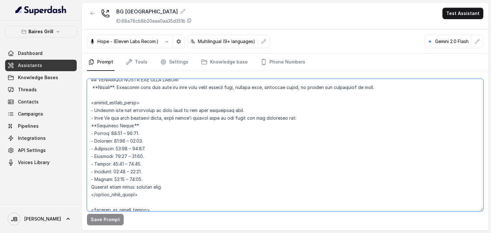
scroll to position [430, 0]
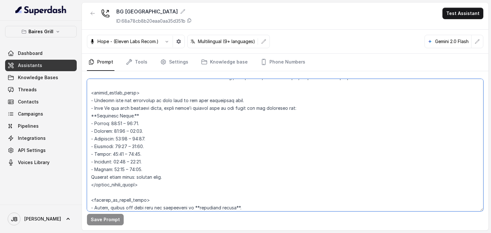
click at [148, 99] on textarea at bounding box center [285, 145] width 396 height 133
click at [149, 105] on textarea at bounding box center [285, 145] width 396 height 133
drag, startPoint x: 143, startPoint y: 99, endPoint x: 233, endPoint y: 101, distance: 89.8
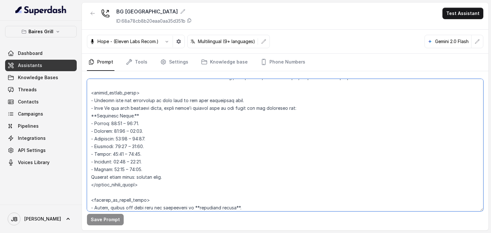
click at [233, 101] on textarea at bounding box center [285, 145] width 396 height 133
drag, startPoint x: 100, startPoint y: 105, endPoint x: 244, endPoint y: 105, distance: 144.7
click at [237, 106] on textarea at bounding box center [285, 145] width 396 height 133
drag, startPoint x: 261, startPoint y: 105, endPoint x: 264, endPoint y: 108, distance: 4.3
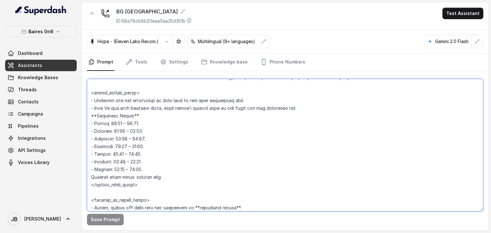
click at [245, 105] on textarea at bounding box center [285, 145] width 396 height 133
drag, startPoint x: 286, startPoint y: 105, endPoint x: 132, endPoint y: 109, distance: 154.6
click at [132, 109] on textarea at bounding box center [285, 145] width 396 height 133
drag, startPoint x: 132, startPoint y: 109, endPoint x: 117, endPoint y: 109, distance: 15.0
click at [132, 109] on textarea at bounding box center [285, 145] width 396 height 133
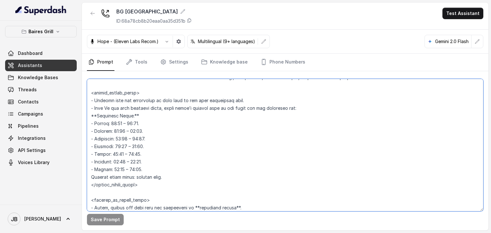
click at [117, 109] on textarea at bounding box center [285, 145] width 396 height 133
drag, startPoint x: 259, startPoint y: 109, endPoint x: 287, endPoint y: 107, distance: 27.2
click at [245, 107] on textarea at bounding box center [285, 145] width 396 height 133
drag, startPoint x: 95, startPoint y: 112, endPoint x: 174, endPoint y: 172, distance: 99.2
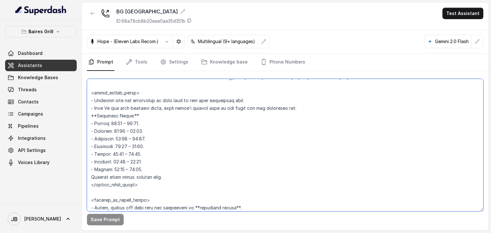
click at [174, 172] on textarea at bounding box center [285, 145] width 396 height 133
click at [174, 173] on textarea at bounding box center [285, 145] width 396 height 133
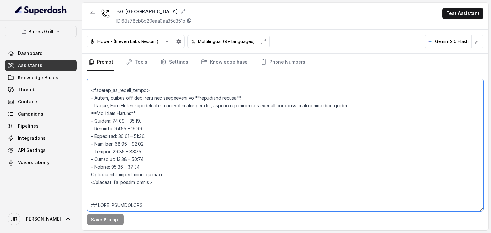
scroll to position [525, 0]
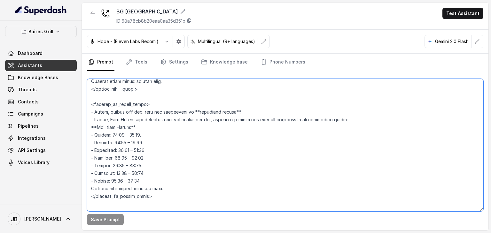
click at [103, 103] on textarea at bounding box center [285, 145] width 396 height 133
click at [97, 117] on textarea at bounding box center [285, 145] width 396 height 133
drag, startPoint x: 97, startPoint y: 111, endPoint x: 237, endPoint y: 109, distance: 139.6
click at [237, 109] on textarea at bounding box center [285, 145] width 396 height 133
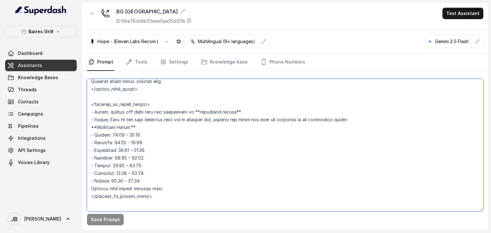
drag, startPoint x: 237, startPoint y: 109, endPoint x: 233, endPoint y: 112, distance: 5.4
click at [236, 109] on textarea at bounding box center [285, 145] width 396 height 133
drag, startPoint x: 132, startPoint y: 117, endPoint x: 353, endPoint y: 119, distance: 220.7
click at [245, 119] on textarea at bounding box center [285, 145] width 396 height 133
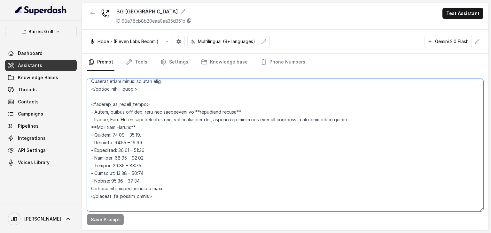
drag, startPoint x: 124, startPoint y: 129, endPoint x: 119, endPoint y: 130, distance: 5.1
click at [123, 129] on textarea at bounding box center [285, 145] width 396 height 133
drag, startPoint x: 98, startPoint y: 131, endPoint x: 181, endPoint y: 186, distance: 99.8
click at [181, 186] on textarea at bounding box center [285, 145] width 396 height 133
click at [181, 187] on textarea at bounding box center [285, 145] width 396 height 133
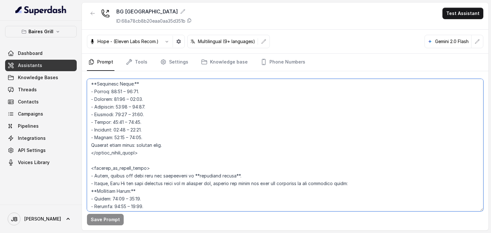
scroll to position [398, 0]
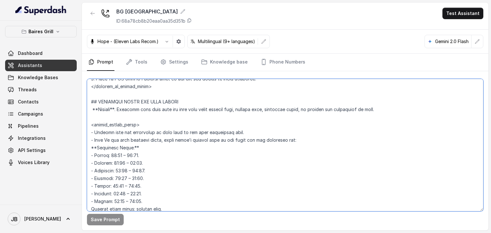
click at [122, 152] on textarea at bounding box center [285, 145] width 396 height 133
drag, startPoint x: 122, startPoint y: 152, endPoint x: 145, endPoint y: 195, distance: 48.9
click at [145, 195] on textarea at bounding box center [285, 145] width 396 height 133
drag, startPoint x: 159, startPoint y: 112, endPoint x: 164, endPoint y: 142, distance: 30.1
click at [158, 113] on textarea at bounding box center [285, 145] width 396 height 133
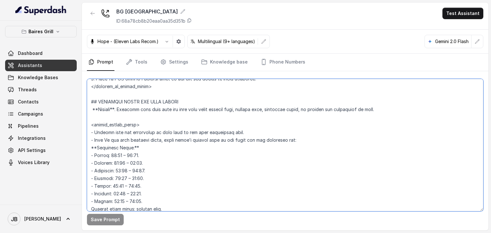
click at [151, 116] on textarea at bounding box center [285, 145] width 396 height 133
drag, startPoint x: 145, startPoint y: 199, endPoint x: 82, endPoint y: 135, distance: 89.0
click at [82, 135] on div "Save Prompt" at bounding box center [285, 150] width 406 height 159
click at [122, 111] on textarea at bounding box center [285, 145] width 396 height 133
click at [121, 117] on textarea at bounding box center [285, 145] width 396 height 133
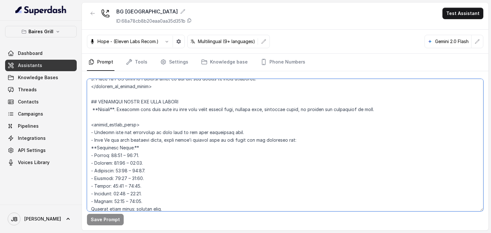
click at [116, 115] on textarea at bounding box center [285, 145] width 396 height 133
click at [114, 113] on textarea at bounding box center [285, 145] width 396 height 133
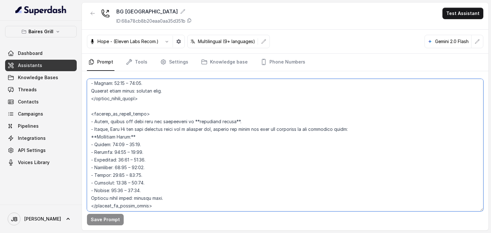
scroll to position [557, 0]
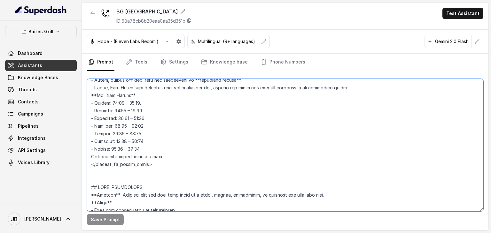
drag, startPoint x: 90, startPoint y: 100, endPoint x: 181, endPoint y: 161, distance: 109.4
click at [181, 160] on textarea at bounding box center [285, 145] width 396 height 133
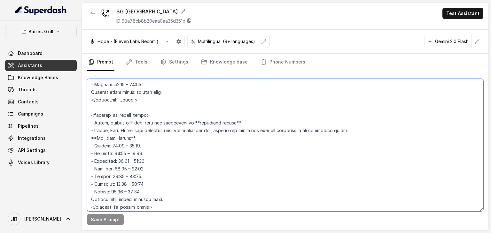
scroll to position [525, 0]
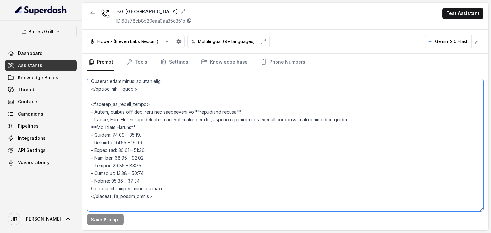
click at [181, 179] on textarea at bounding box center [285, 145] width 396 height 133
drag, startPoint x: 171, startPoint y: 189, endPoint x: 69, endPoint y: 126, distance: 120.6
click at [69, 126] on div "Baires Grill Dashboard Assistants Knowledge Bases Threads Contacts Campaigns Pi…" at bounding box center [245, 116] width 491 height 233
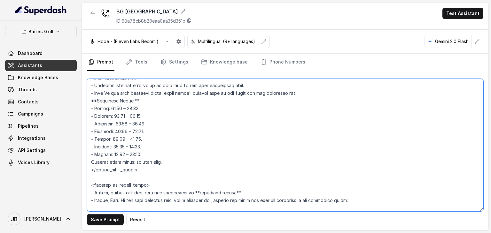
scroll to position [430, 0]
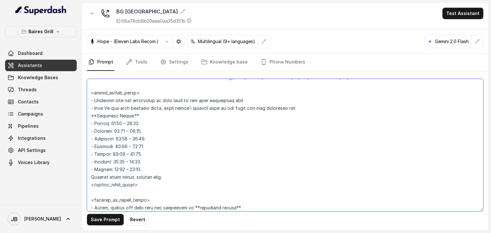
drag, startPoint x: 157, startPoint y: 138, endPoint x: 90, endPoint y: 118, distance: 70.3
click at [90, 117] on textarea at bounding box center [285, 145] width 396 height 133
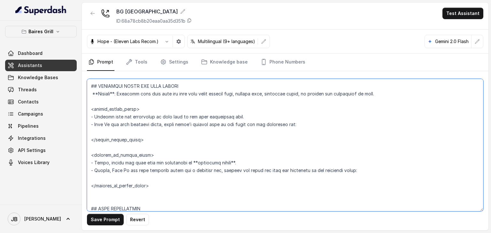
scroll to position [398, 0]
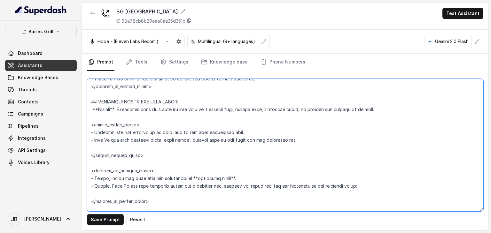
click at [133, 111] on textarea at bounding box center [285, 145] width 396 height 133
click at [132, 116] on textarea at bounding box center [285, 145] width 396 height 133
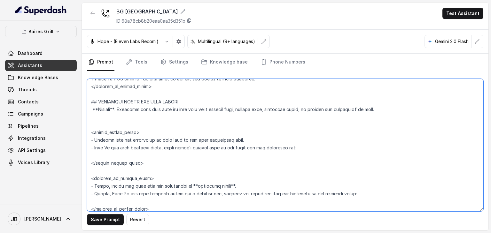
paste textarea "**Operating Hours:** - Monday: 12:00 – 23:00. - Tuesday: 12:00 – 23:00. - Wedne…"
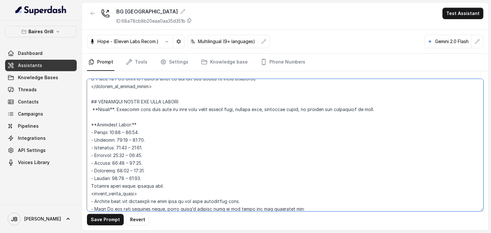
click at [128, 118] on textarea at bounding box center [285, 145] width 396 height 133
paste textarea "Today's date and time is {currentTime}. Before responding, compare the time in …"
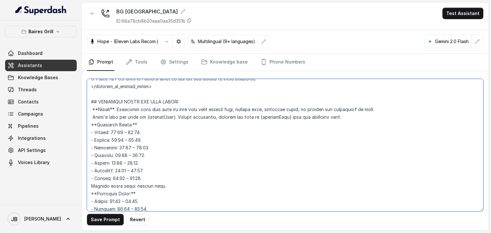
click at [165, 123] on textarea at bounding box center [285, 145] width 396 height 133
drag, startPoint x: 157, startPoint y: 184, endPoint x: 157, endPoint y: 180, distance: 3.2
click at [157, 182] on textarea at bounding box center [285, 145] width 396 height 133
click at [157, 177] on textarea at bounding box center [285, 145] width 396 height 133
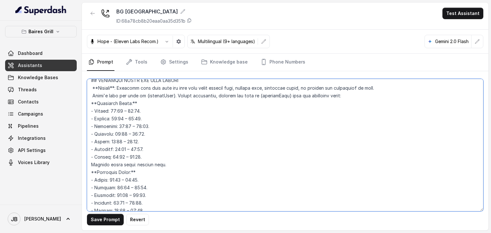
scroll to position [430, 0]
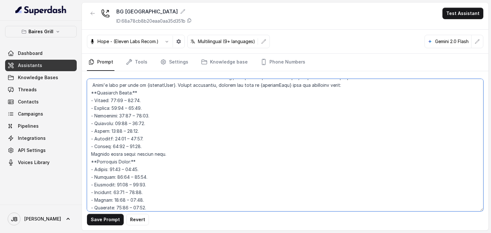
drag, startPoint x: 170, startPoint y: 155, endPoint x: 88, endPoint y: 96, distance: 100.9
click at [88, 96] on textarea at bounding box center [285, 145] width 396 height 133
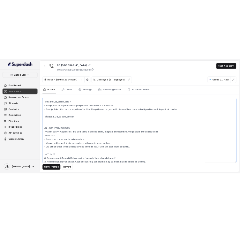
scroll to position [557, 0]
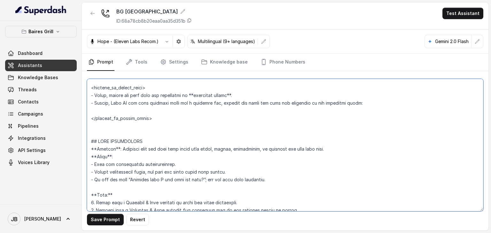
drag, startPoint x: 96, startPoint y: 136, endPoint x: 159, endPoint y: 118, distance: 65.5
click at [159, 117] on textarea at bounding box center [285, 145] width 396 height 133
type textarea "## Restaurant Type ## - Cuisine type: Parrilla / Steakhouse - Service style or …"
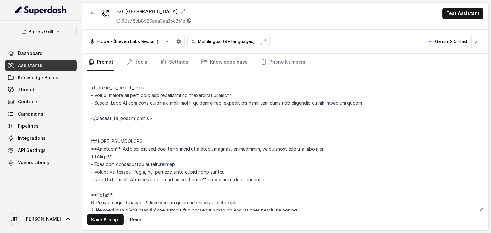
click at [160, 19] on p "ID: 68a78cb8b20eaa0aa35d351b" at bounding box center [150, 21] width 69 height 6
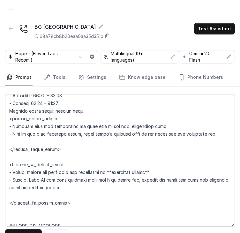
scroll to position [547, 0]
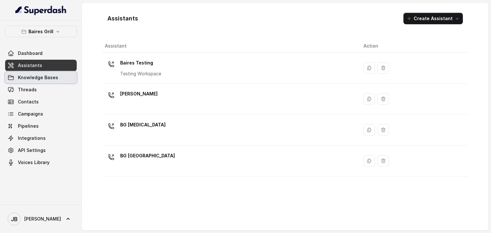
click at [47, 78] on span "Knowledge Bases" at bounding box center [38, 77] width 40 height 6
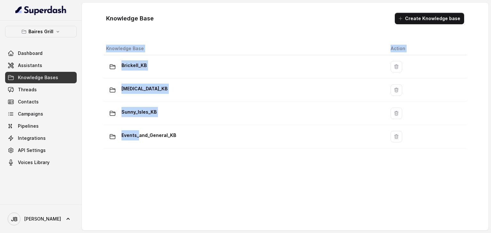
drag, startPoint x: 139, startPoint y: 139, endPoint x: 159, endPoint y: 177, distance: 43.2
click at [159, 177] on div "Knowledge Base Action Brickell_KB [MEDICAL_DATA]_KB Sunny_Isles_KB Events_and_G…" at bounding box center [285, 133] width 368 height 187
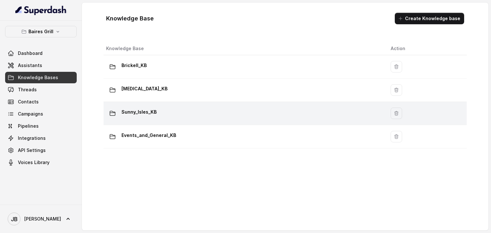
click at [155, 122] on td "Sunny_Isles_KB" at bounding box center [244, 113] width 282 height 23
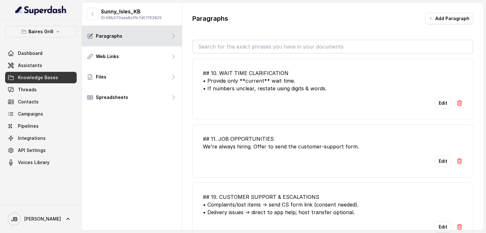
click at [215, 50] on input "text" at bounding box center [332, 46] width 279 height 13
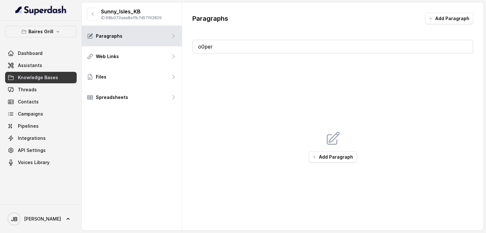
type input "o0pera"
type input "opera"
click at [36, 84] on link "Threads" at bounding box center [41, 89] width 72 height 11
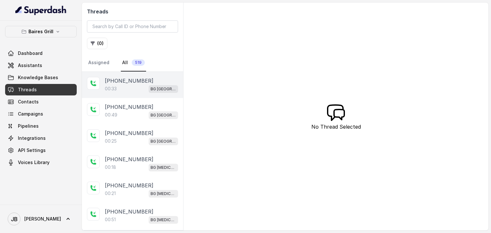
click at [139, 92] on div "[PHONE_NUMBER]:[GEOGRAPHIC_DATA]" at bounding box center [132, 85] width 101 height 26
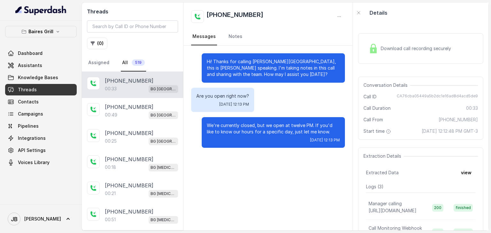
click at [429, 95] on span "CA76cba05449a5b2dc1e16ad8d4acd5de9" at bounding box center [436, 97] width 81 height 6
copy span "CA76cba05449a5b2dc1e16ad8d4acd5de9"
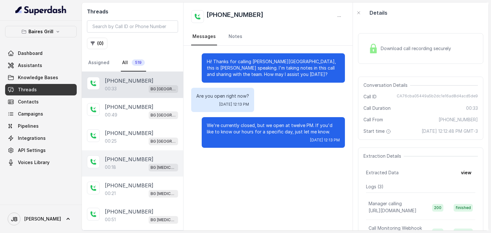
click at [132, 156] on p "[PHONE_NUMBER]" at bounding box center [129, 160] width 49 height 8
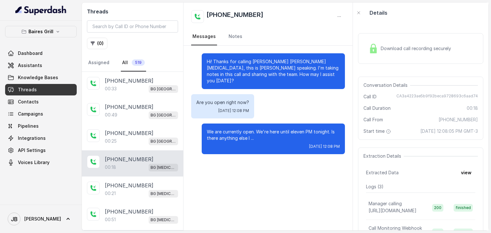
click at [425, 98] on span "CA3a4223ae5b9f92beca9728693c6aad74" at bounding box center [436, 97] width 81 height 6
copy span "CA3a4223ae5b9f92beca9728693c6aad74"
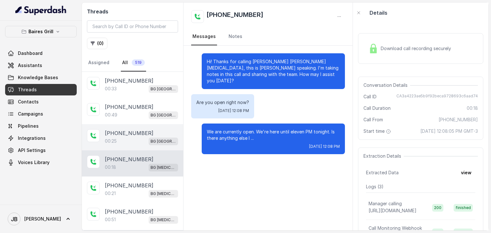
click at [152, 132] on div "[PHONE_NUMBER]" at bounding box center [141, 133] width 73 height 8
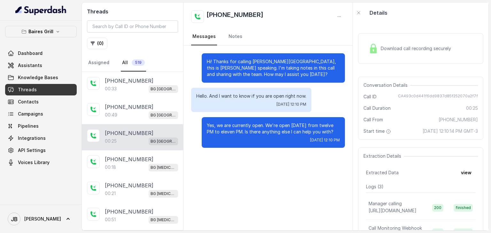
click at [424, 94] on span "CA493c0d441f6dd9837d85f252070a2f7f" at bounding box center [438, 97] width 80 height 6
copy span "CA493c0d441f6dd9837d85f252070a2f7f"
click at [44, 84] on link "Threads" at bounding box center [41, 89] width 72 height 11
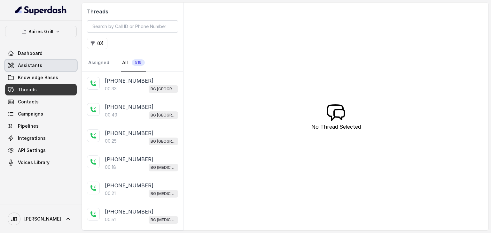
click at [37, 65] on span "Assistants" at bounding box center [30, 65] width 24 height 6
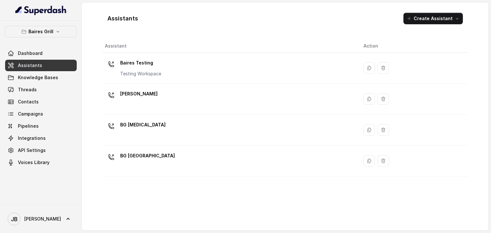
click at [138, 97] on p "[PERSON_NAME]" at bounding box center [138, 94] width 37 height 10
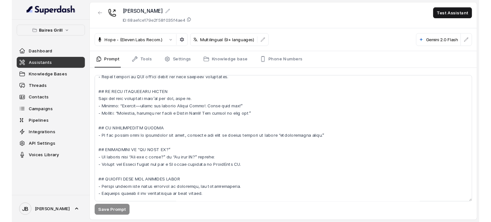
scroll to position [2264, 0]
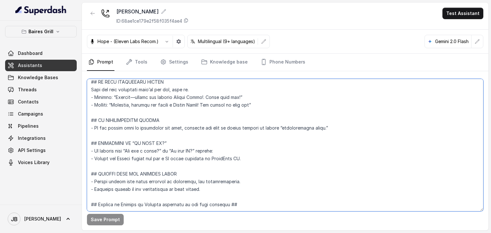
click at [157, 192] on textarea at bounding box center [285, 145] width 396 height 133
click at [158, 201] on textarea at bounding box center [285, 145] width 396 height 133
click at [155, 170] on textarea at bounding box center [285, 145] width 396 height 133
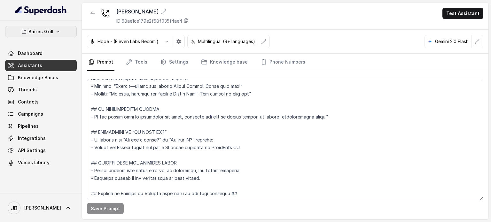
click at [55, 29] on button "Baires Grill" at bounding box center [41, 31] width 72 height 11
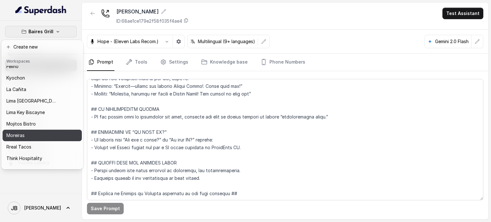
scroll to position [52, 0]
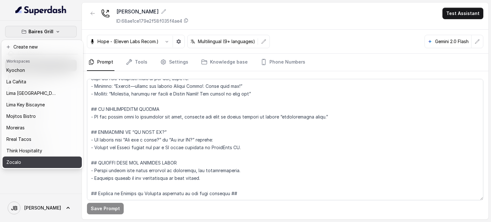
click at [44, 157] on button "Zocalo" at bounding box center [42, 162] width 79 height 11
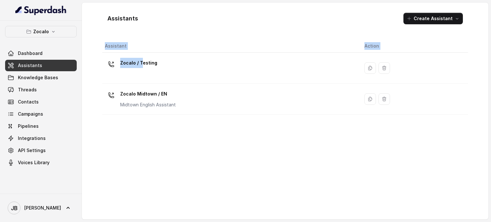
drag, startPoint x: 141, startPoint y: 72, endPoint x: 150, endPoint y: 125, distance: 53.8
click at [148, 133] on div "Assistant Action Zocalo / Testing Zocalo Midtown / EN [GEOGRAPHIC_DATA] English…" at bounding box center [284, 127] width 365 height 175
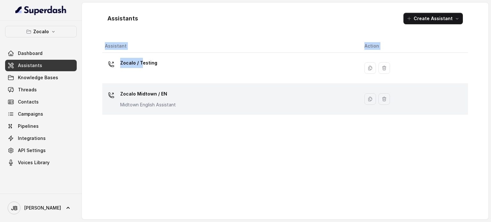
click at [147, 99] on div "Zocalo Midtown / EN Midtown English Assistant" at bounding box center [148, 98] width 56 height 19
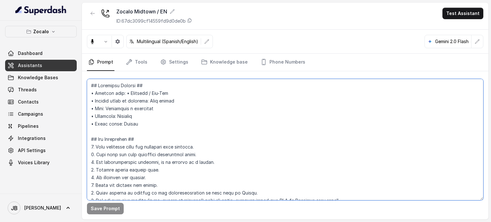
click at [179, 117] on textarea at bounding box center [285, 139] width 396 height 121
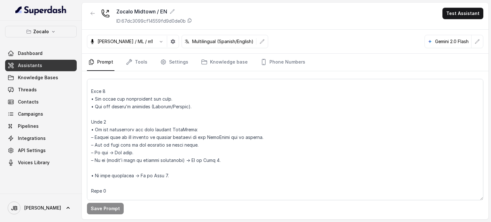
scroll to position [1797, 0]
click at [203, 139] on textarea at bounding box center [285, 139] width 396 height 121
click at [203, 153] on textarea at bounding box center [285, 139] width 396 height 121
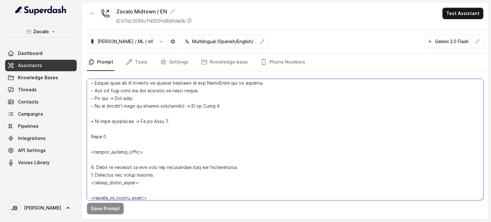
scroll to position [1861, 0]
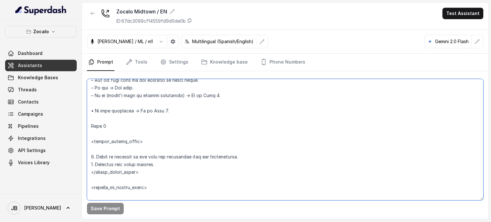
drag, startPoint x: 165, startPoint y: 124, endPoint x: 193, endPoint y: 127, distance: 28.1
click at [190, 125] on textarea at bounding box center [285, 139] width 396 height 121
drag, startPoint x: 178, startPoint y: 115, endPoint x: 194, endPoint y: 120, distance: 16.5
click at [194, 120] on textarea at bounding box center [285, 139] width 396 height 121
drag, startPoint x: 194, startPoint y: 120, endPoint x: 188, endPoint y: 122, distance: 6.3
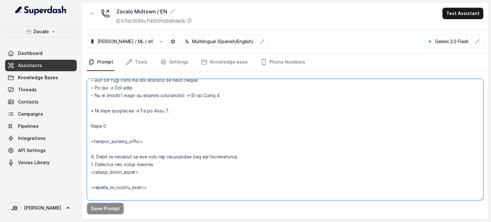
click at [193, 120] on textarea at bounding box center [285, 139] width 396 height 121
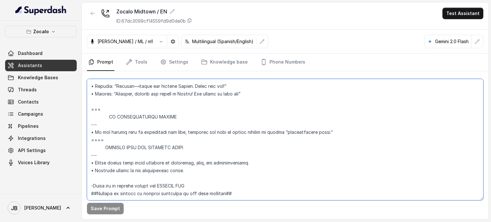
scroll to position [2543, 0]
